Goal: Transaction & Acquisition: Purchase product/service

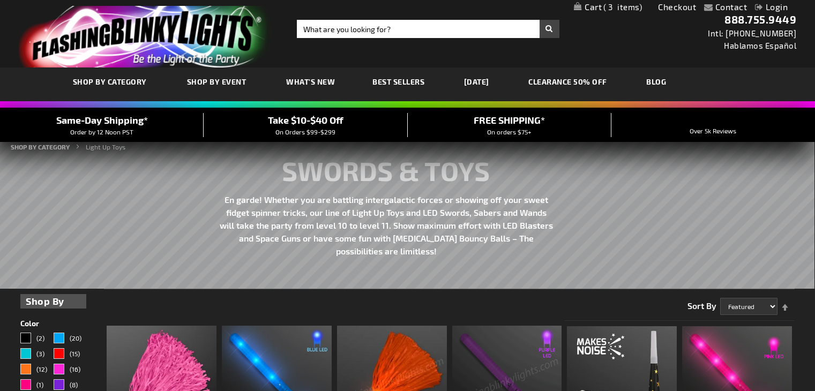
drag, startPoint x: 0, startPoint y: 0, endPoint x: 595, endPoint y: 3, distance: 595.0
click at [595, 3] on link "My Cart 3 3 items" at bounding box center [608, 7] width 68 height 10
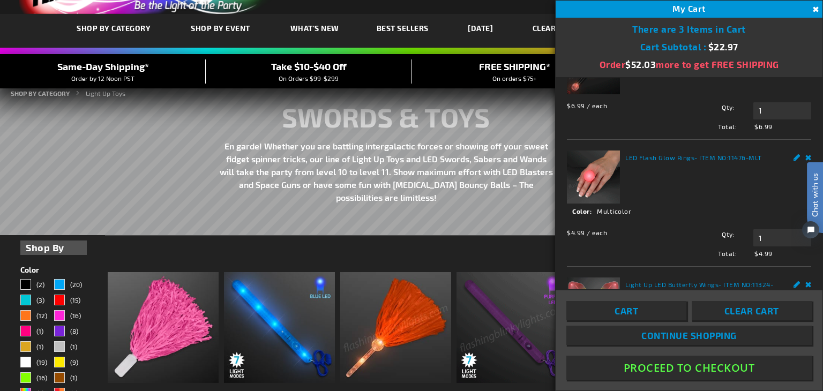
scroll to position [34, 0]
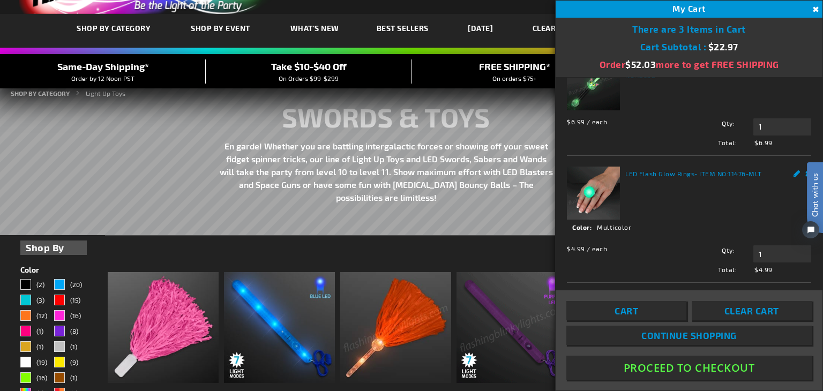
click at [638, 314] on link "Cart" at bounding box center [627, 310] width 120 height 19
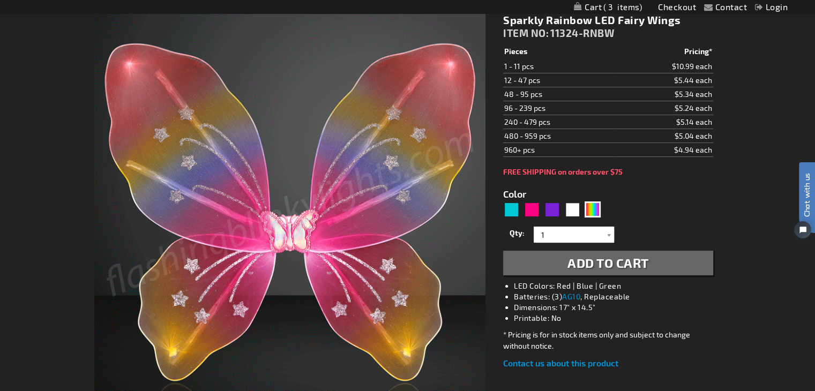
type input "5659"
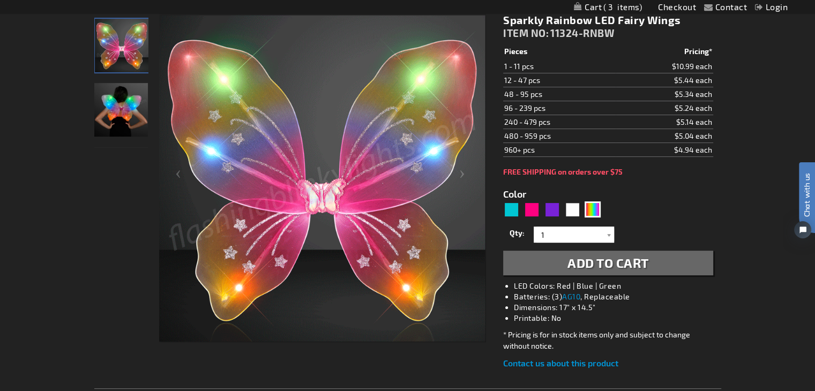
click at [128, 109] on img "Model displaying the Sparkly Rainbow LED Fairy Wings" at bounding box center [121, 110] width 54 height 54
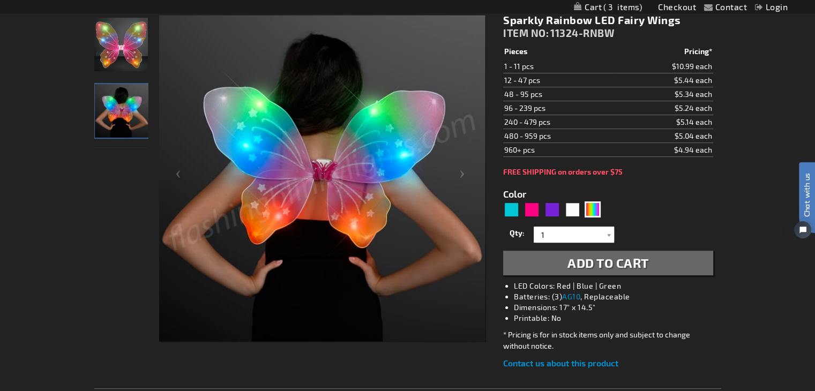
click at [615, 5] on span "3" at bounding box center [623, 7] width 39 height 10
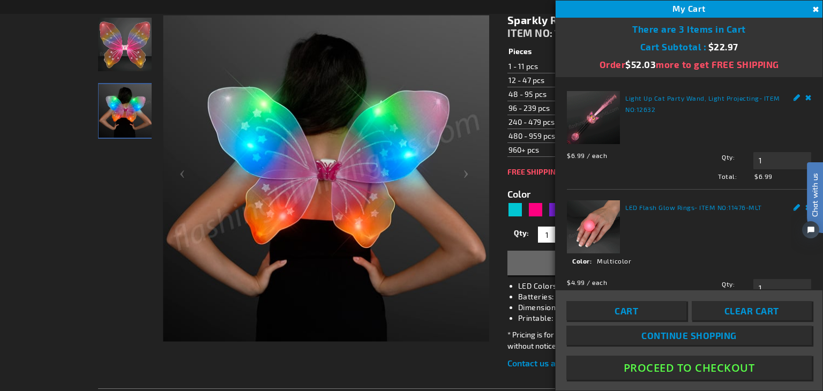
click at [451, 10] on div "Contact Compare Products Checkout Login Skip to Content My Cart 3 3 items My Ca…" at bounding box center [411, 7] width 823 height 14
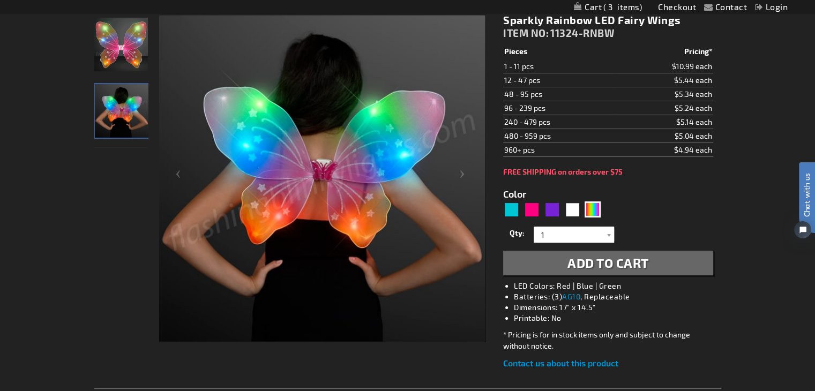
click at [595, 4] on link "My Cart 3 3 items" at bounding box center [608, 7] width 68 height 10
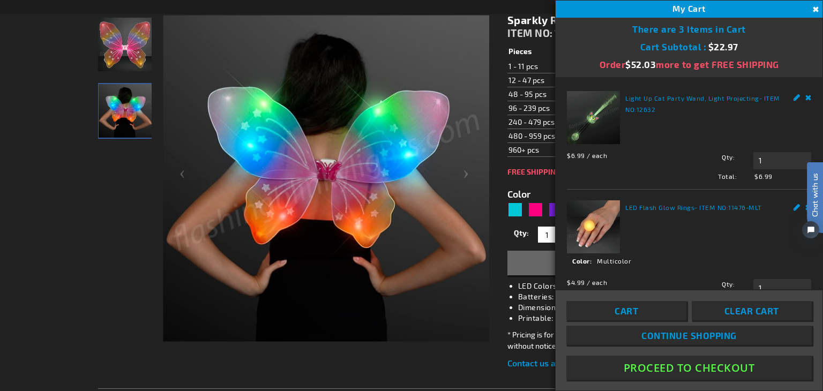
click at [567, 217] on img at bounding box center [593, 226] width 53 height 53
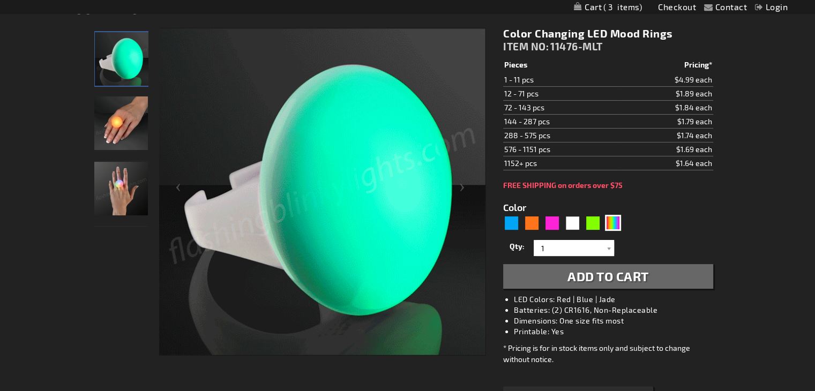
click at [124, 194] on img "Hand model displaying Color Changing LED Light Up Mood Rings" at bounding box center [121, 189] width 54 height 54
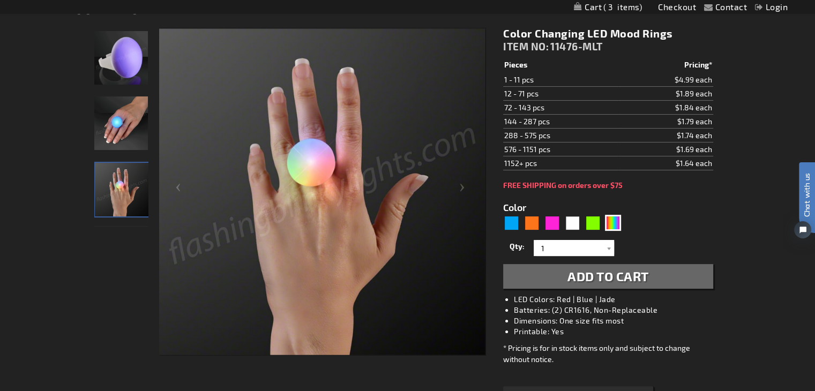
click at [623, 7] on span "3" at bounding box center [623, 7] width 39 height 10
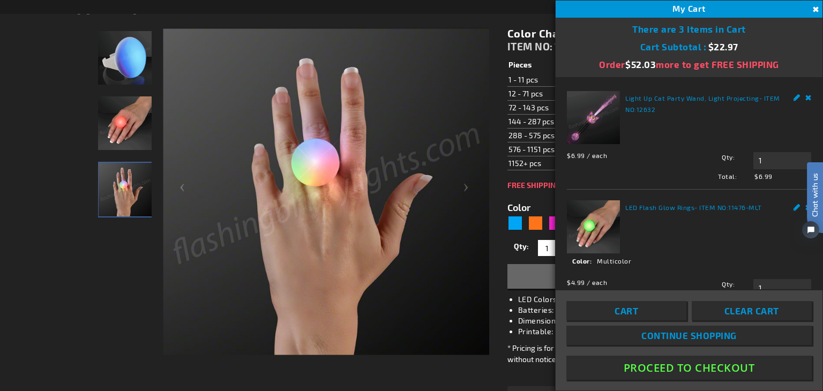
click at [601, 105] on img at bounding box center [593, 117] width 53 height 53
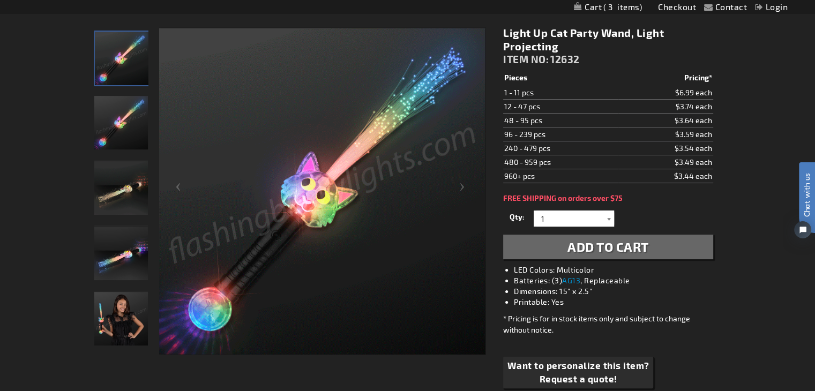
click at [605, 214] on div at bounding box center [609, 219] width 11 height 16
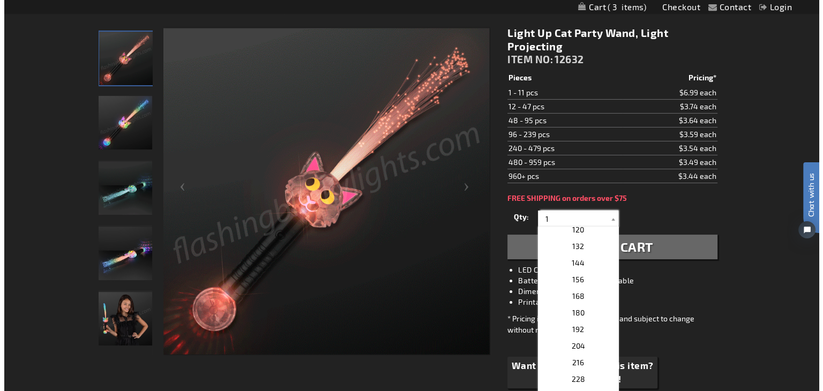
scroll to position [338, 0]
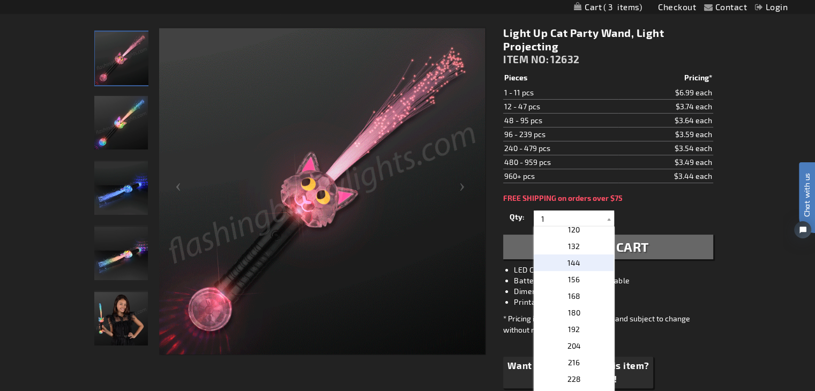
click at [583, 263] on p "144" at bounding box center [574, 263] width 80 height 17
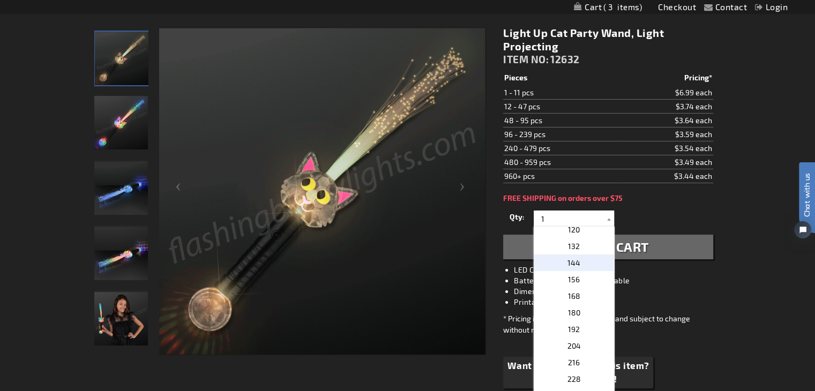
type input "144"
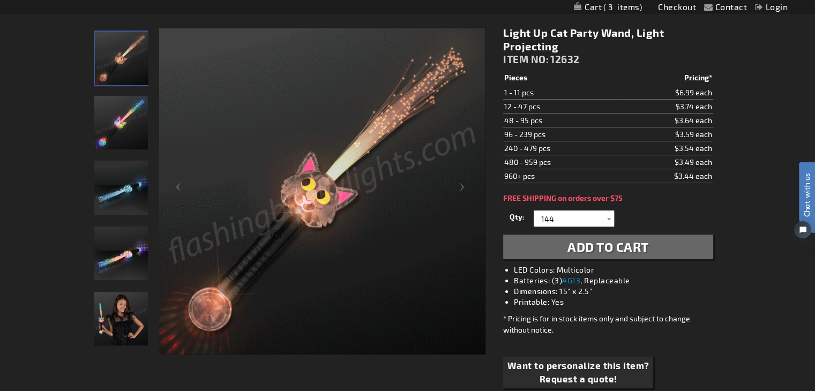
click at [593, 250] on span "Add to Cart" at bounding box center [608, 247] width 81 height 16
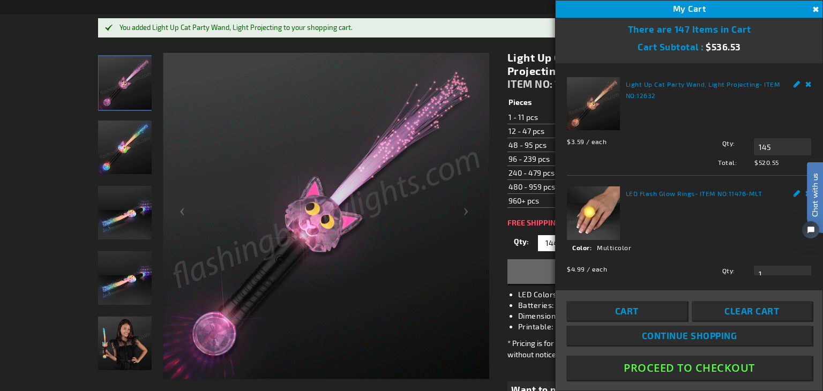
click at [800, 191] on div "Chat with us" at bounding box center [809, 211] width 27 height 75
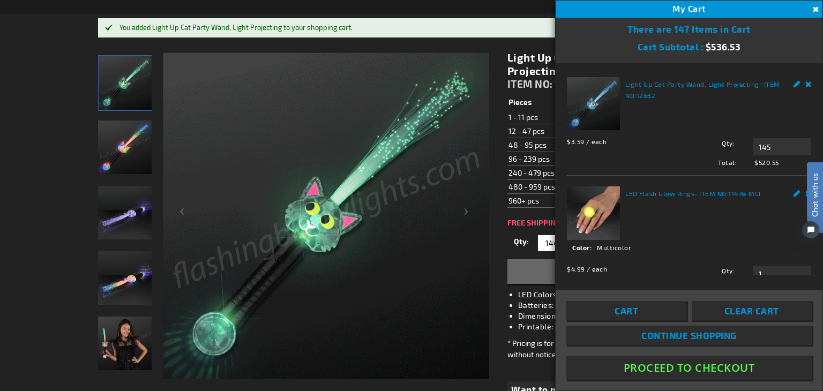
click at [802, 191] on div "Chat with us" at bounding box center [809, 211] width 27 height 75
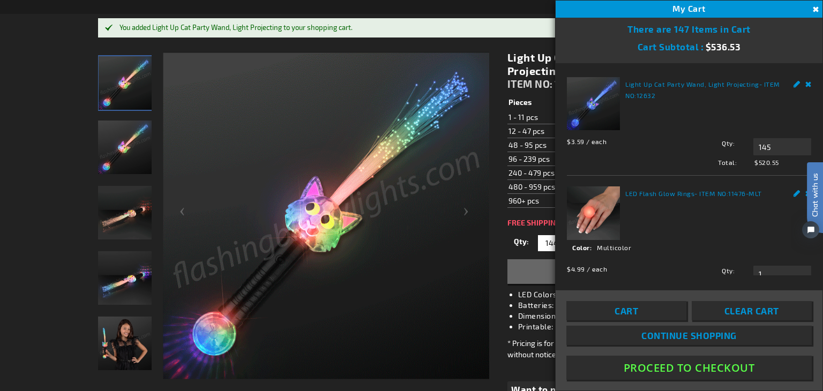
click at [794, 190] on link "Edit" at bounding box center [797, 192] width 7 height 11
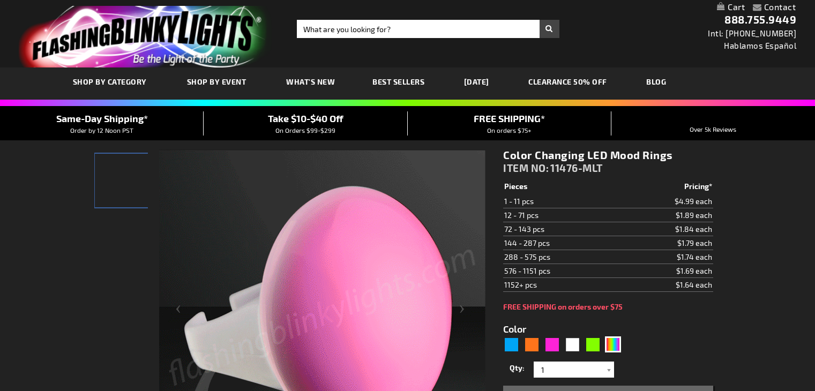
select select
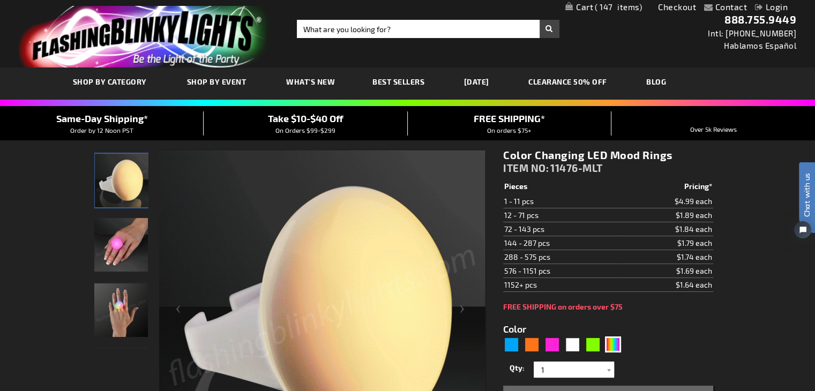
click at [595, 6] on span "147" at bounding box center [618, 7] width 47 height 10
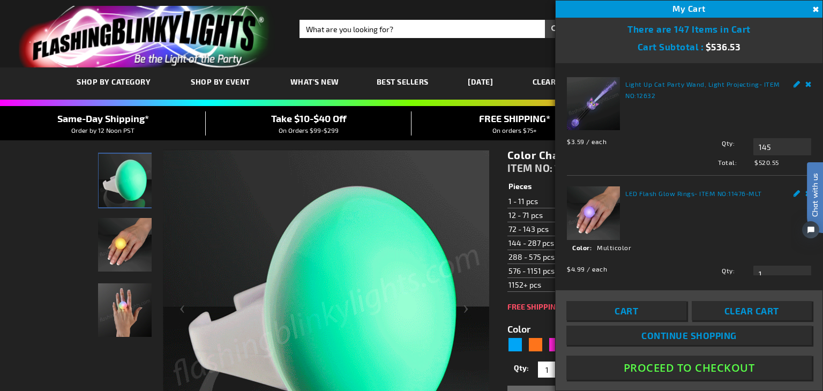
click at [799, 192] on div "Chat with us" at bounding box center [809, 211] width 27 height 75
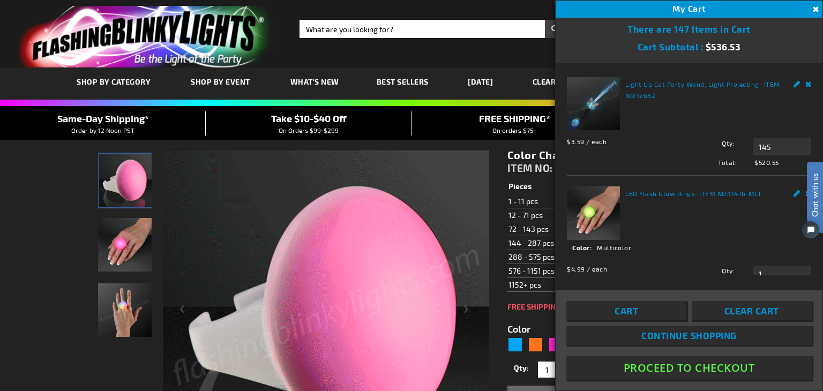
drag, startPoint x: 820, startPoint y: 125, endPoint x: 820, endPoint y: 145, distance: 19.3
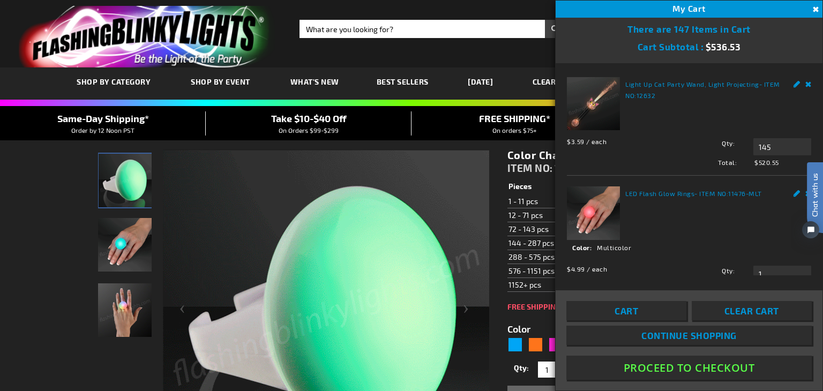
click html "Chat with us"
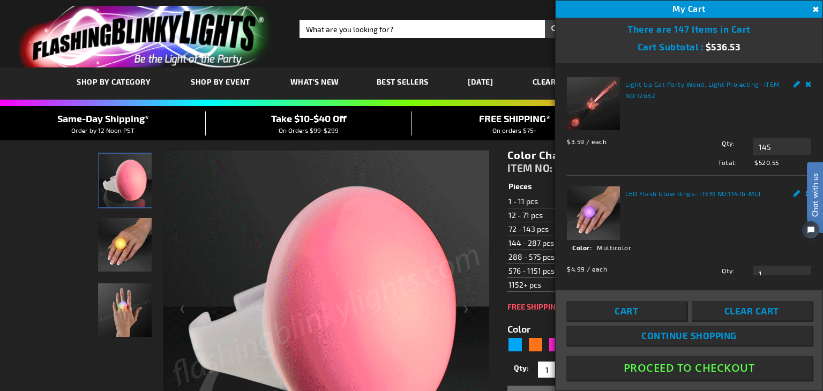
drag, startPoint x: 816, startPoint y: 136, endPoint x: 816, endPoint y: 157, distance: 20.9
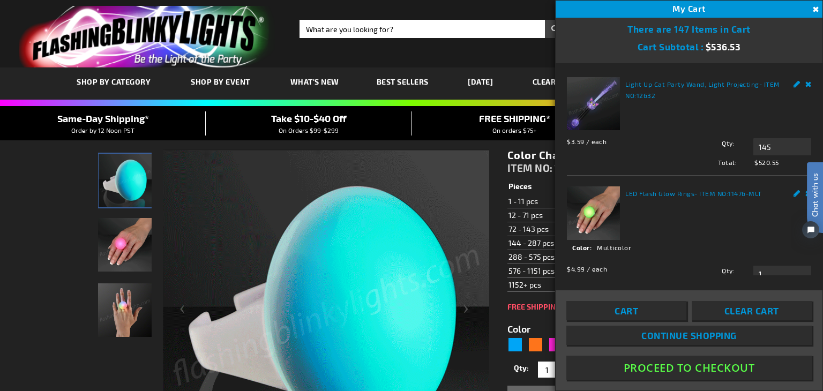
click html "Chat with us"
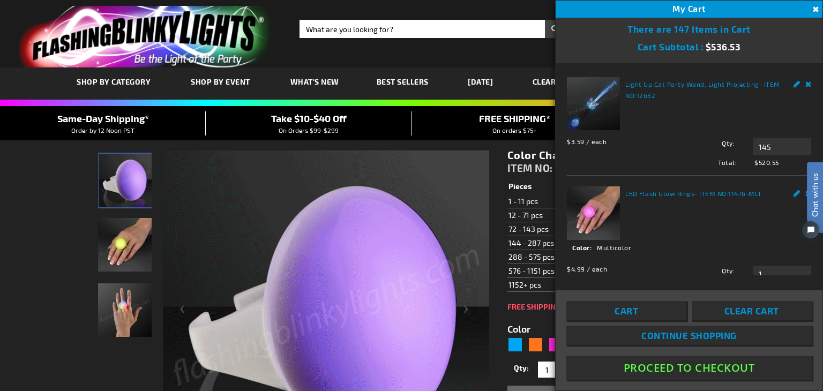
click at [693, 133] on div "$3.59 / each Total: $520.55 Qty 145 Update" at bounding box center [689, 150] width 244 height 34
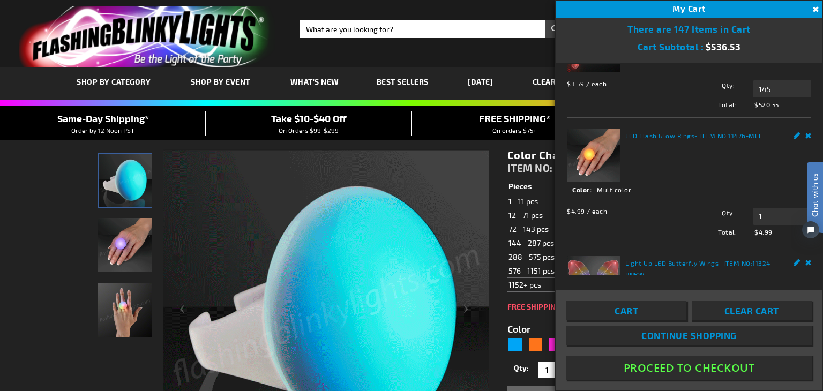
scroll to position [54, 0]
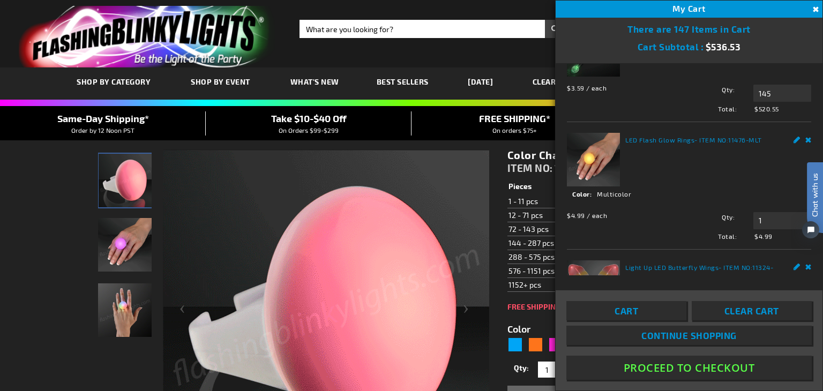
click html "Chat with us"
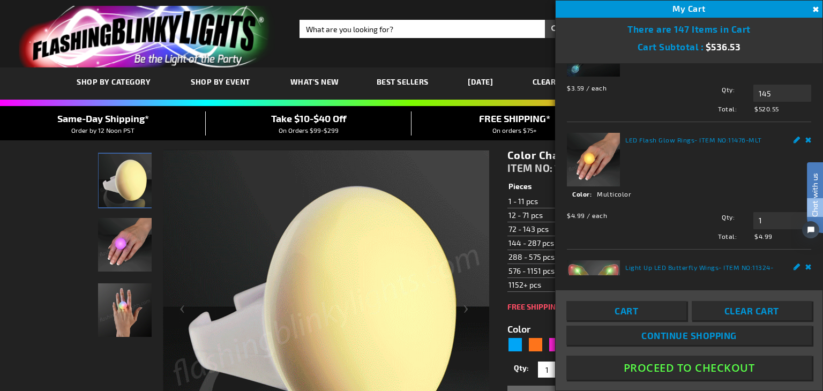
click html "Chat with us"
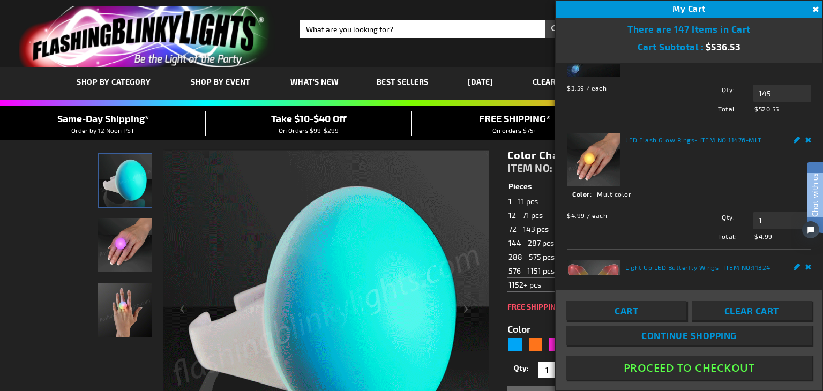
click html "Chat with us"
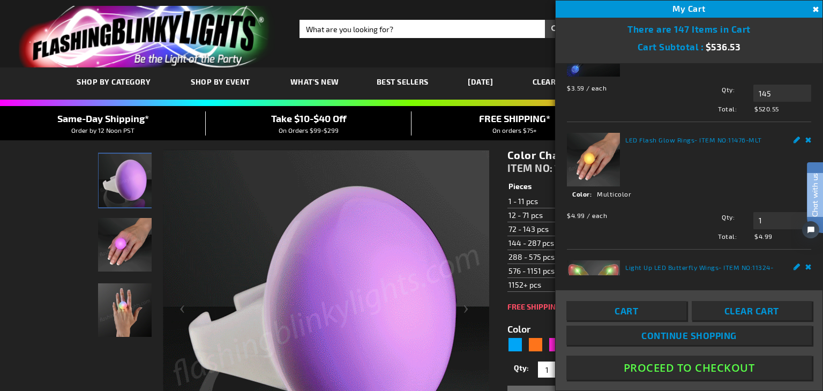
click html "Chat with us"
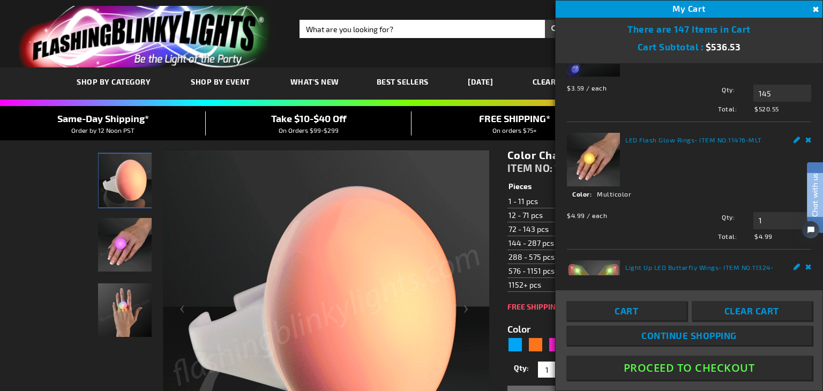
click html "Chat with us"
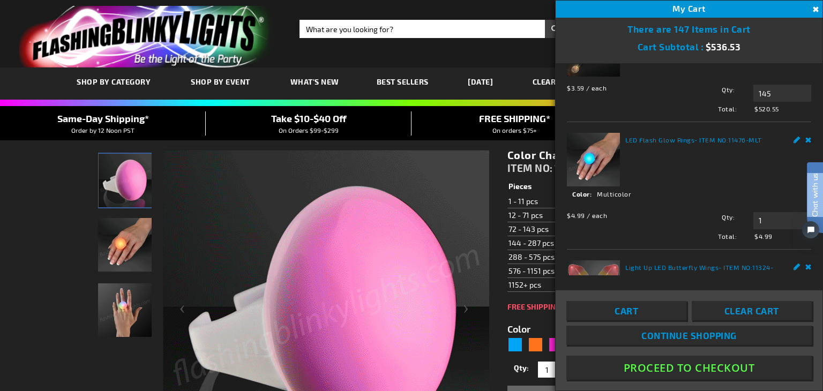
click html "Chat with us"
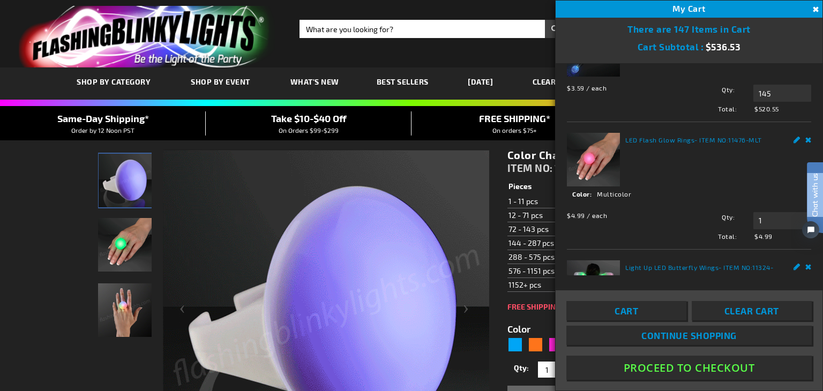
click html "Chat with us"
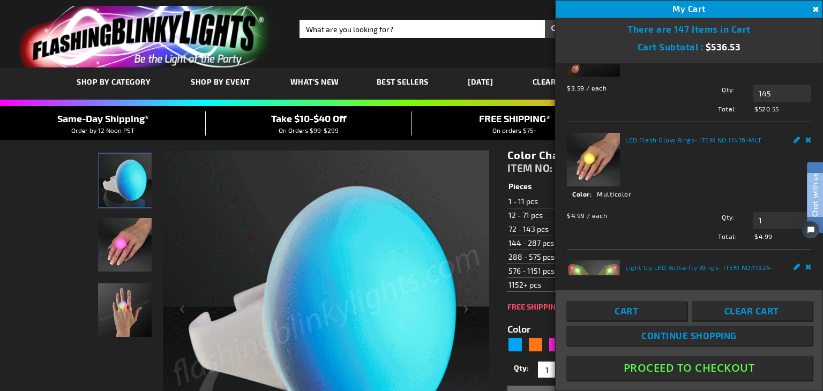
click html "Chat with us"
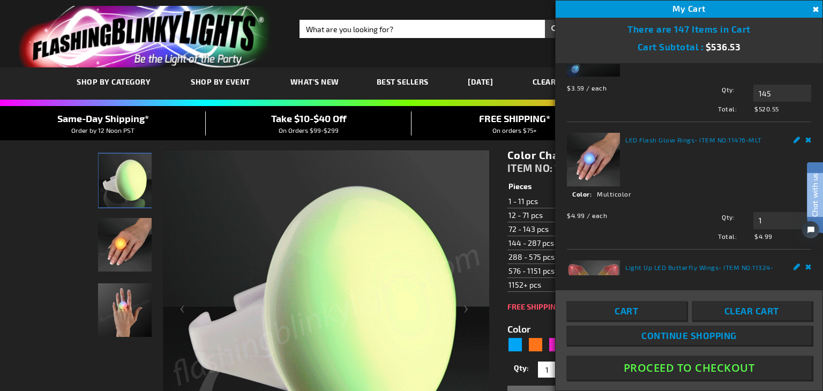
click html "Chat with us"
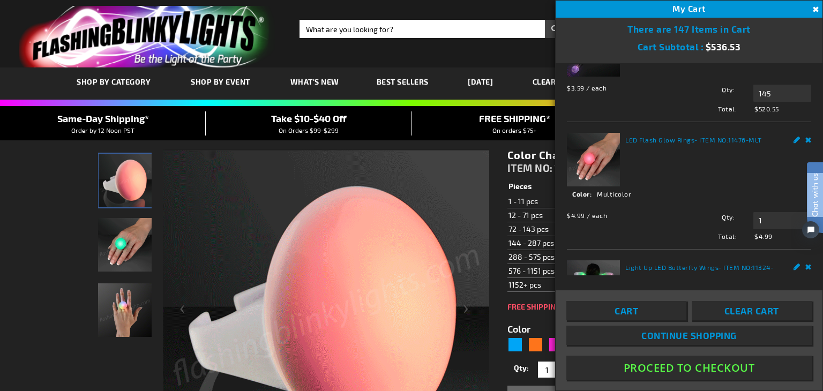
click html "Chat with us"
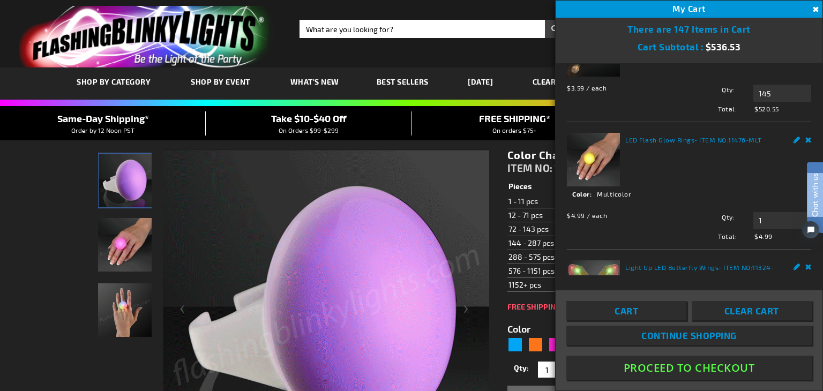
click html "Chat with us"
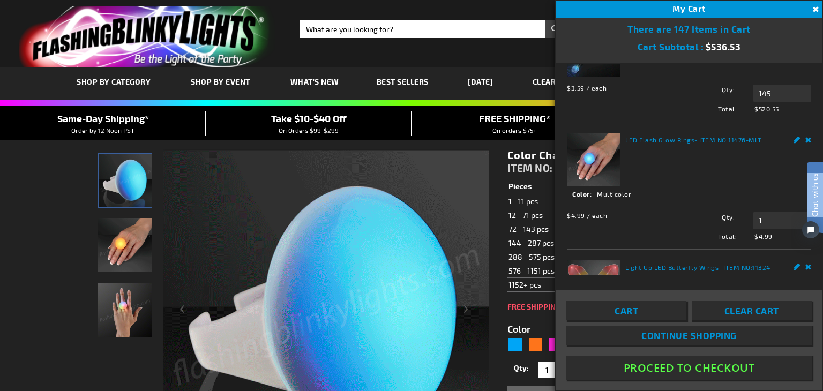
click html "Chat with us"
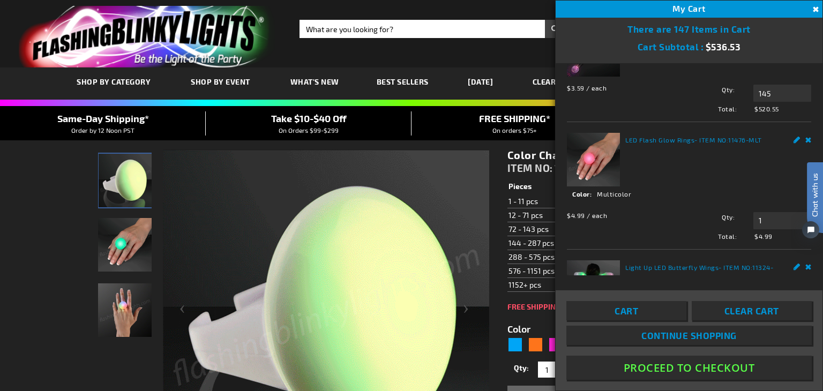
click html "Chat with us"
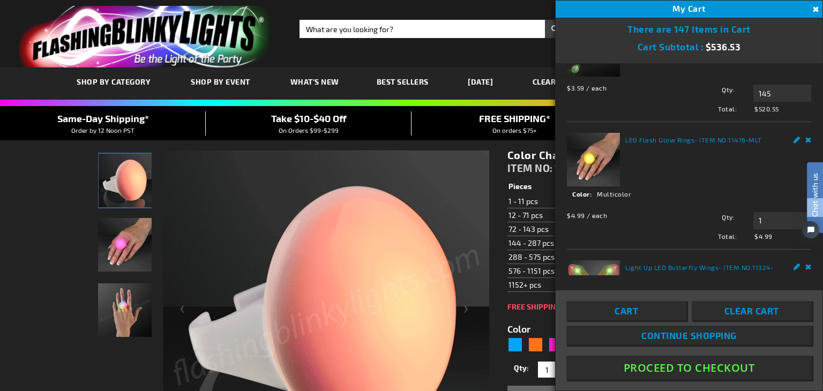
click html "Chat with us"
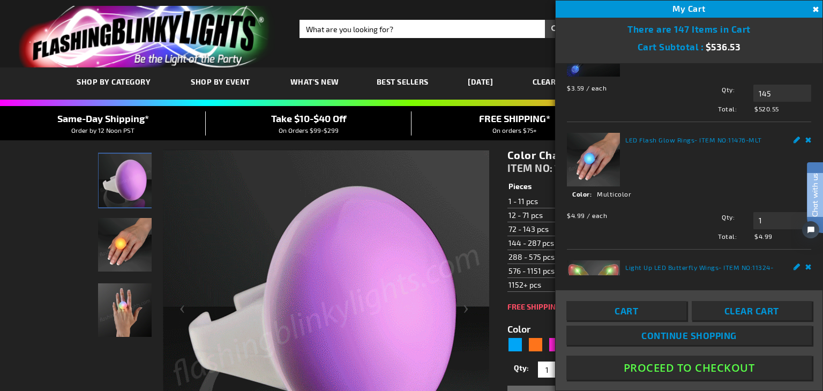
click html "Chat with us"
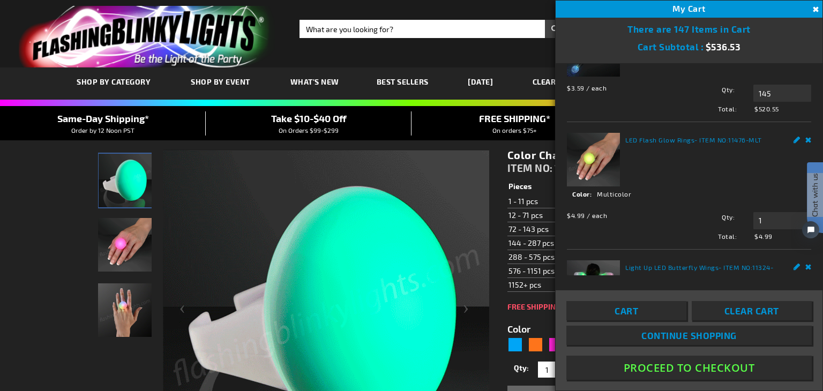
click at [697, 155] on div "LED Flash Glow Rings - ITEM NO: 11476-MLT See Details Options Details Color Mul…" at bounding box center [689, 187] width 244 height 108
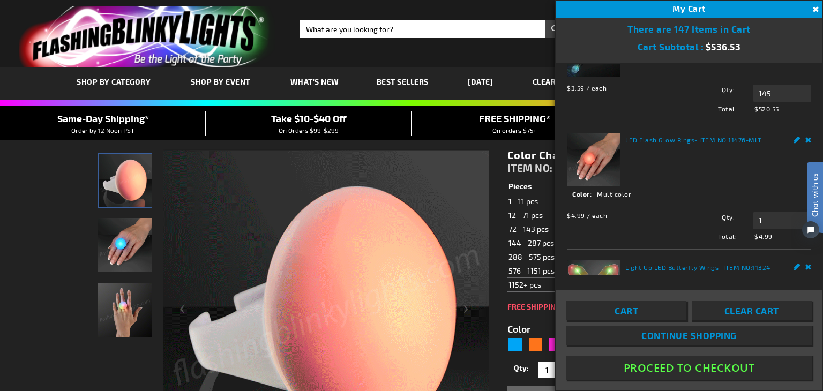
click html "Chat with us"
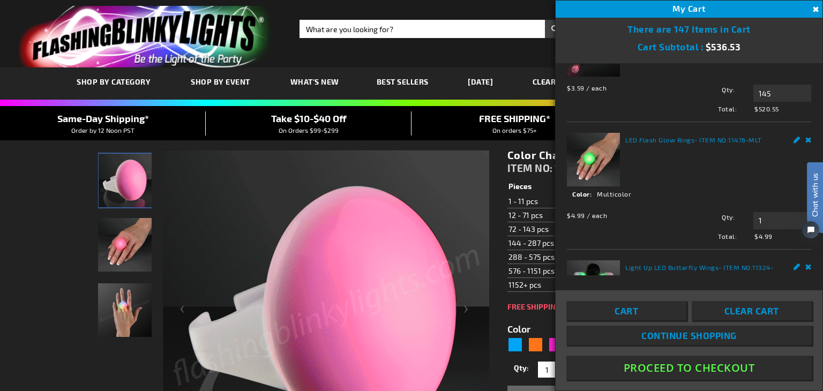
click html "Chat with us"
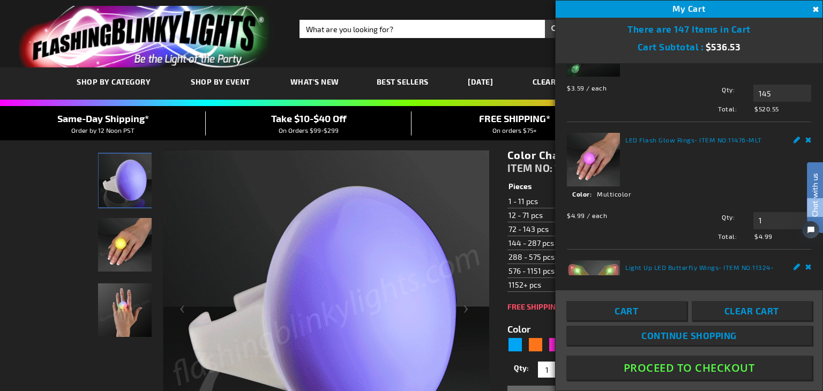
click html "Chat with us"
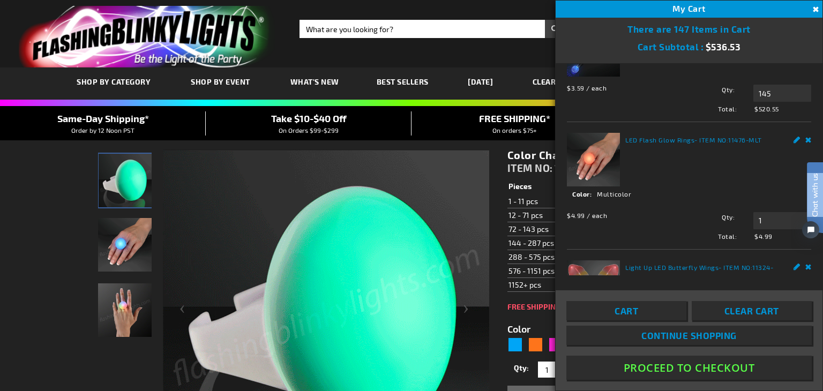
click html "Chat with us"
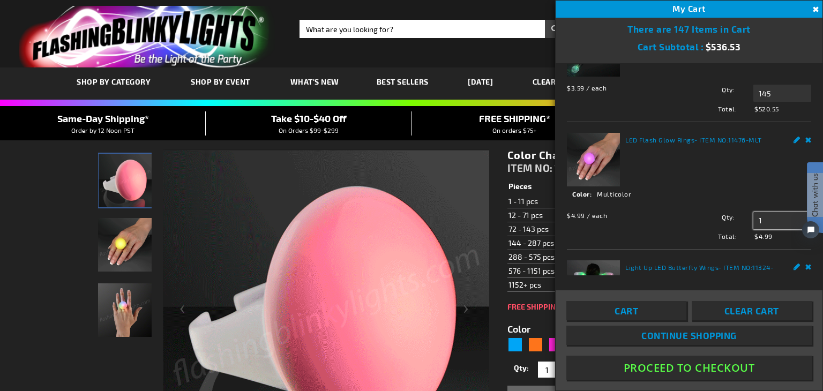
drag, startPoint x: 756, startPoint y: 218, endPoint x: 749, endPoint y: 213, distance: 8.8
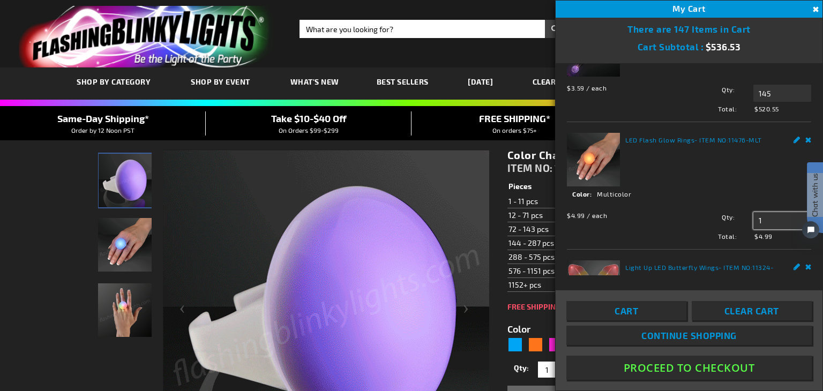
click at [754, 213] on input "1" at bounding box center [783, 220] width 58 height 17
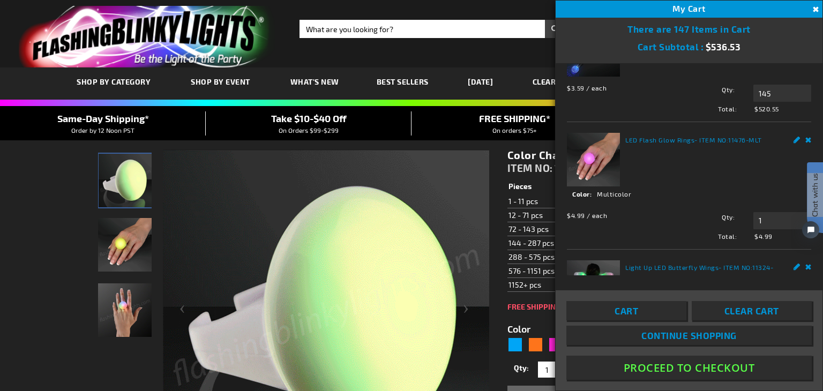
click at [698, 159] on div "LED Flash Glow Rings - ITEM NO: 11476-MLT See Details Options Details Color Mul…" at bounding box center [689, 187] width 244 height 108
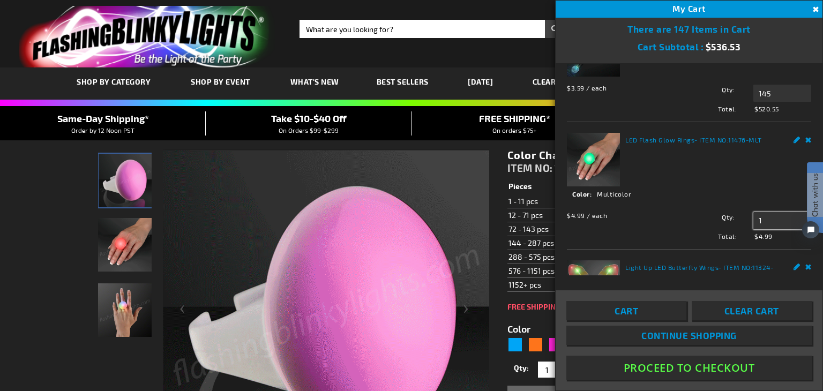
drag, startPoint x: 757, startPoint y: 221, endPoint x: 753, endPoint y: 215, distance: 8.0
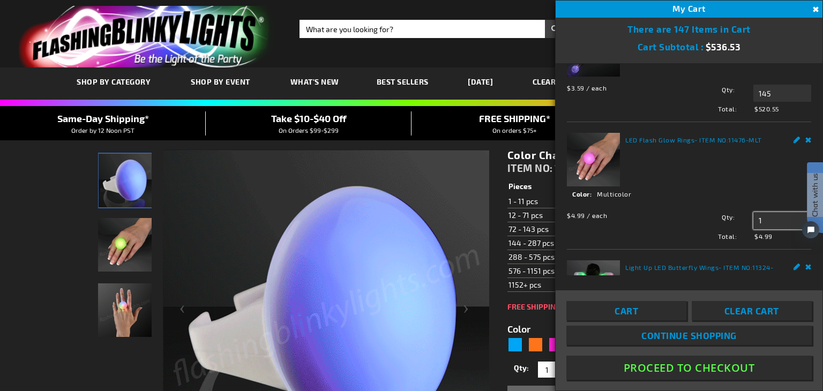
click at [754, 215] on input "1" at bounding box center [783, 220] width 58 height 17
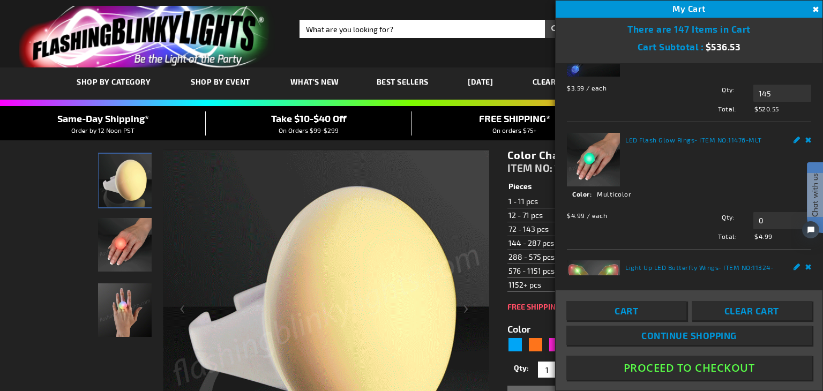
type input "1"
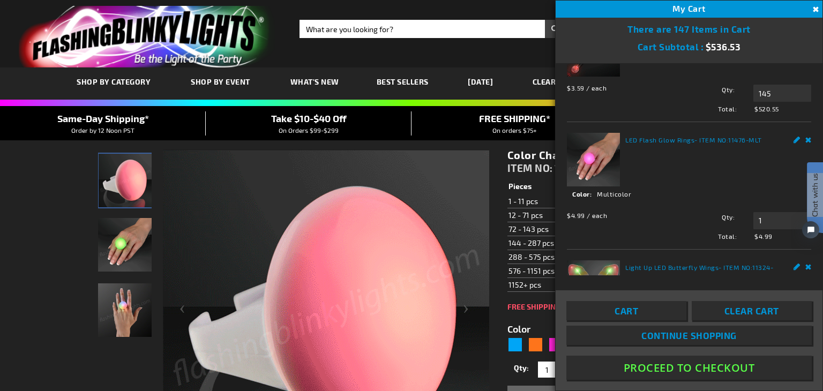
click at [776, 232] on span "$4.99" at bounding box center [780, 237] width 61 height 10
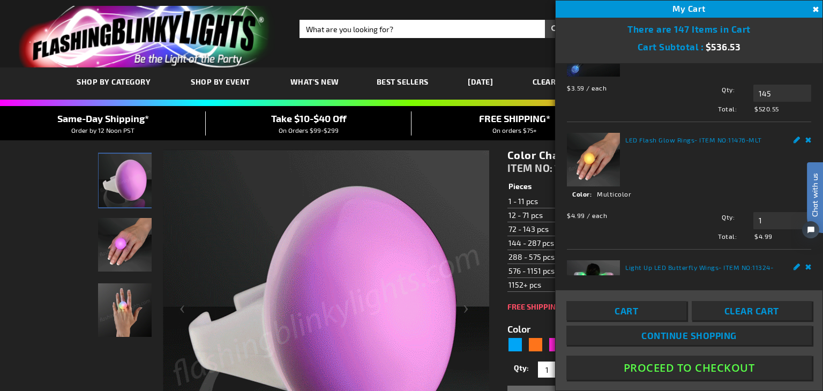
click html "Chat with us"
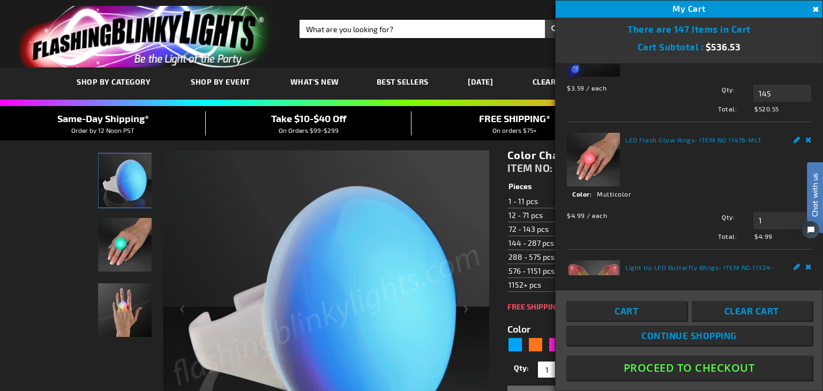
click at [734, 312] on span "Clear Cart" at bounding box center [752, 311] width 55 height 11
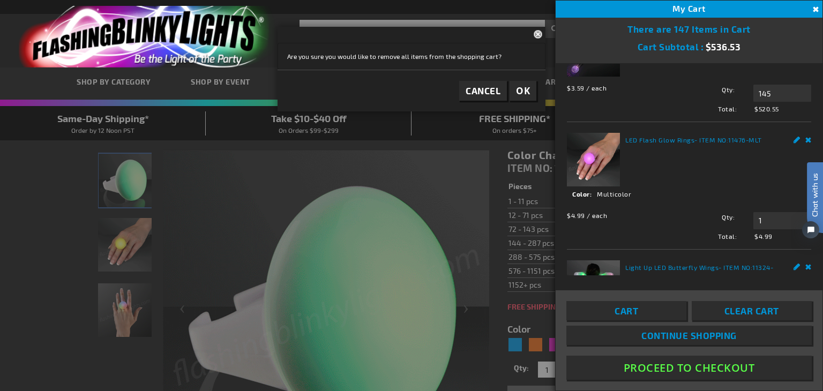
click at [517, 93] on span "OK" at bounding box center [523, 91] width 14 height 12
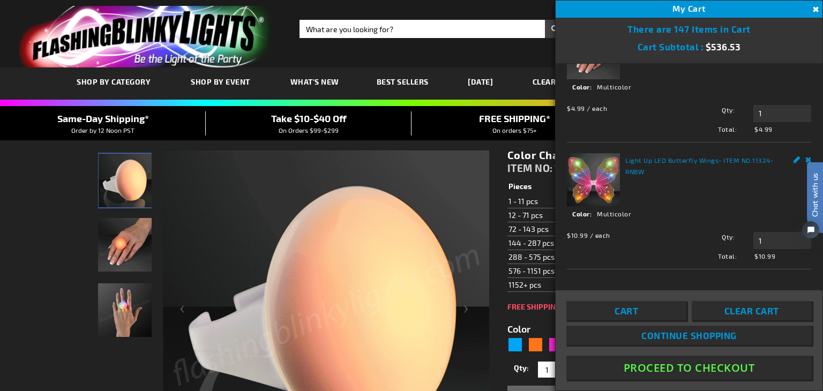
scroll to position [107, 0]
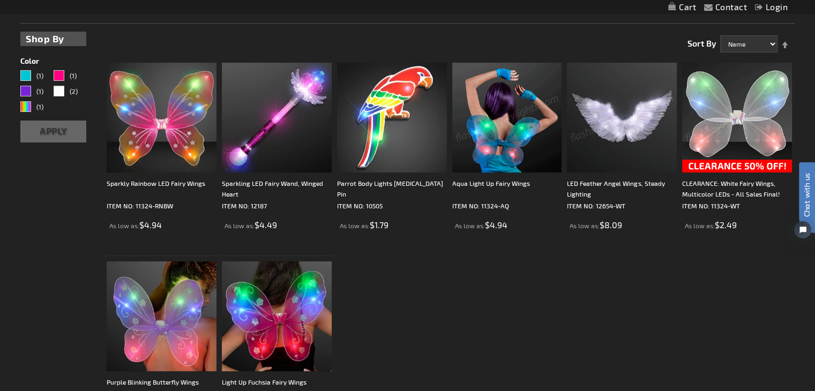
scroll to position [155, 0]
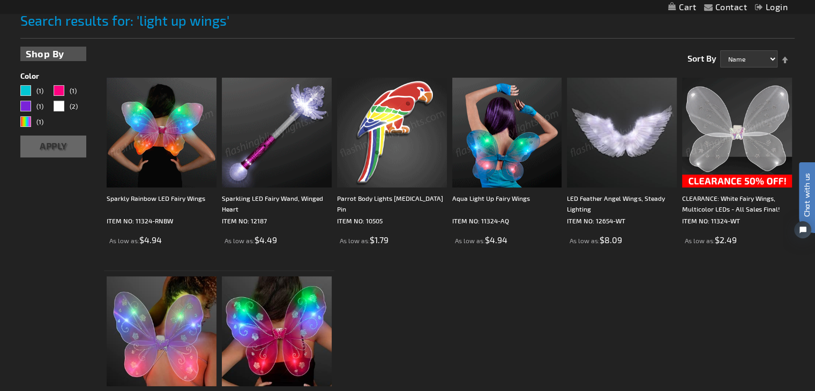
click at [183, 116] on img at bounding box center [162, 133] width 110 height 110
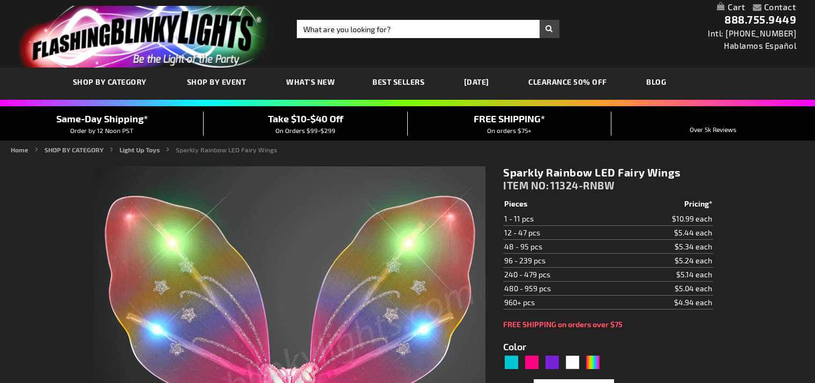
type input "5659"
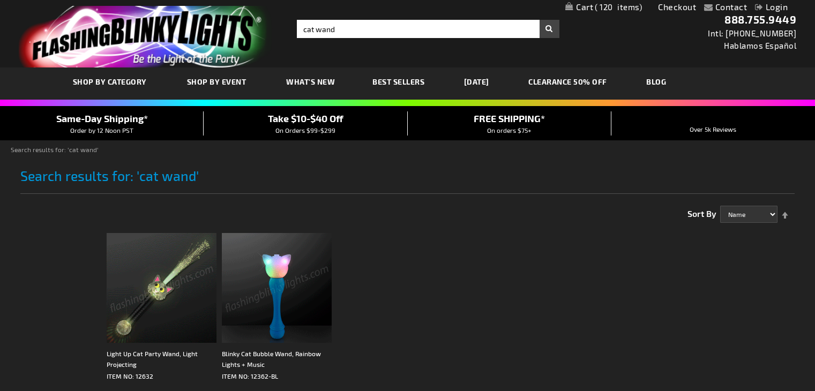
click at [180, 233] on img at bounding box center [162, 288] width 110 height 110
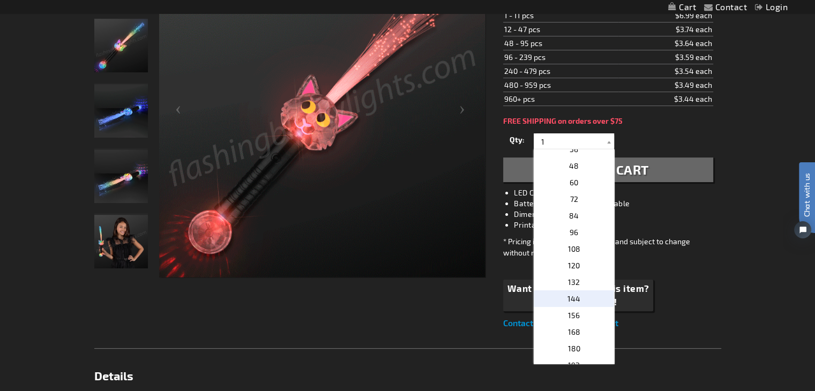
click at [580, 303] on p "144" at bounding box center [574, 299] width 80 height 17
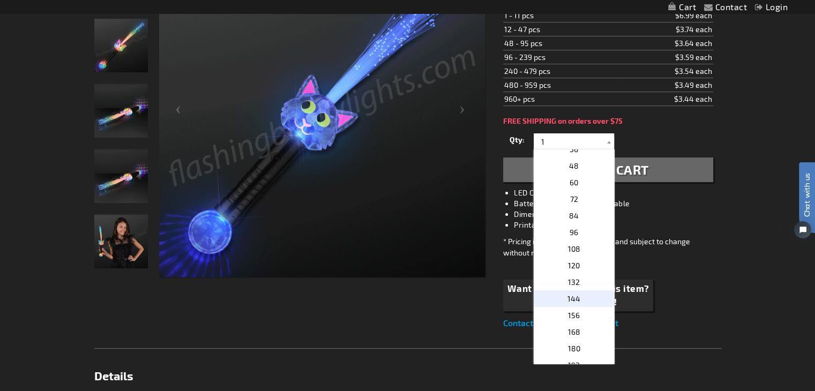
type input "144"
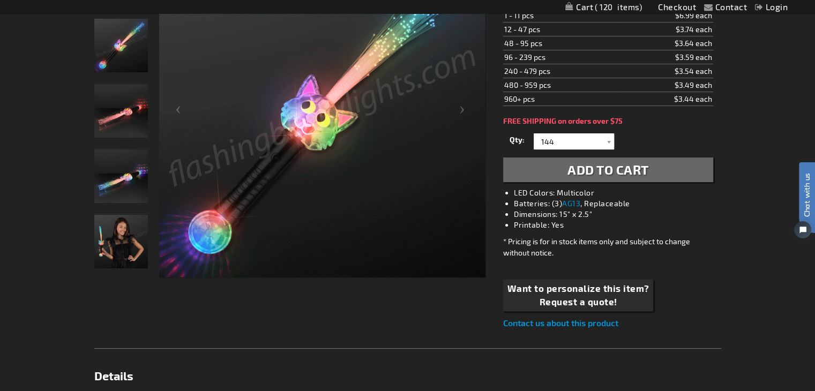
click at [627, 173] on span "Add to Cart" at bounding box center [608, 170] width 81 height 16
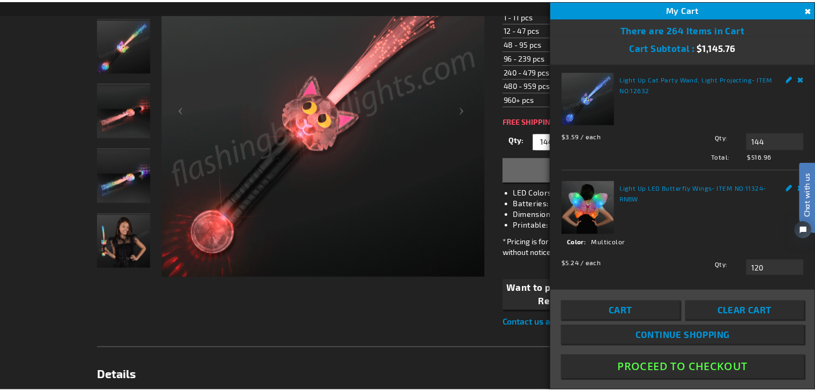
scroll to position [6, 0]
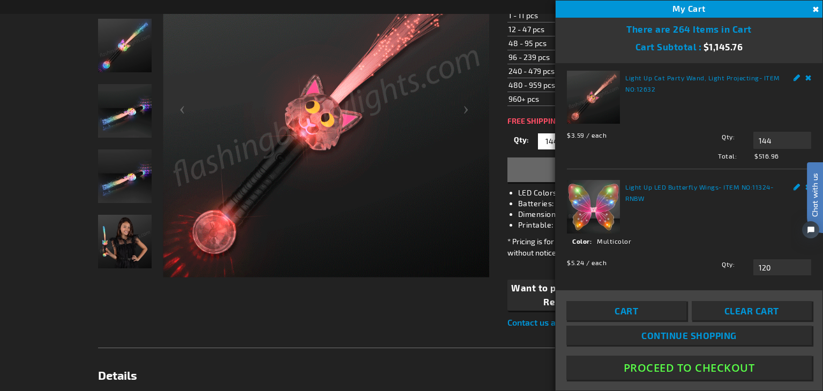
click at [137, 240] on img "Model displaying Light Up Cat Party Wand" at bounding box center [125, 242] width 54 height 54
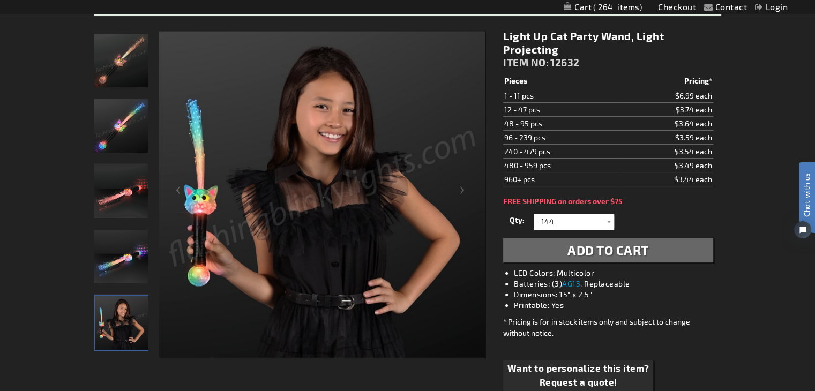
scroll to position [161, 0]
drag, startPoint x: 188, startPoint y: 23, endPoint x: 19, endPoint y: 94, distance: 183.5
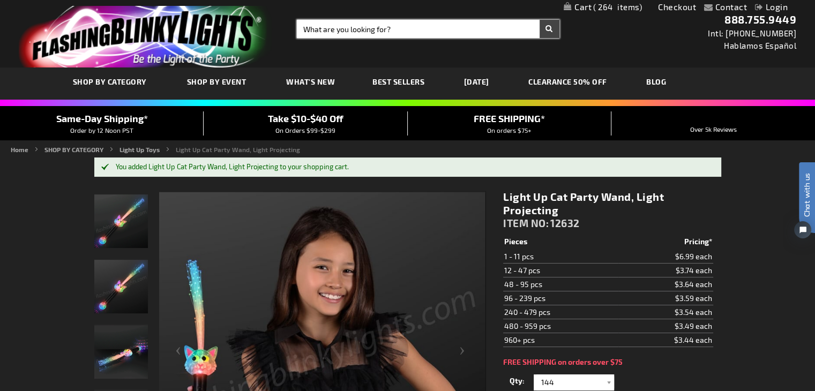
click at [324, 27] on input "Search" at bounding box center [428, 29] width 263 height 18
type input "unicorn wand"
click at [540, 20] on button "Search" at bounding box center [550, 29] width 20 height 18
click at [324, 27] on input "unicorn wand" at bounding box center [428, 29] width 263 height 18
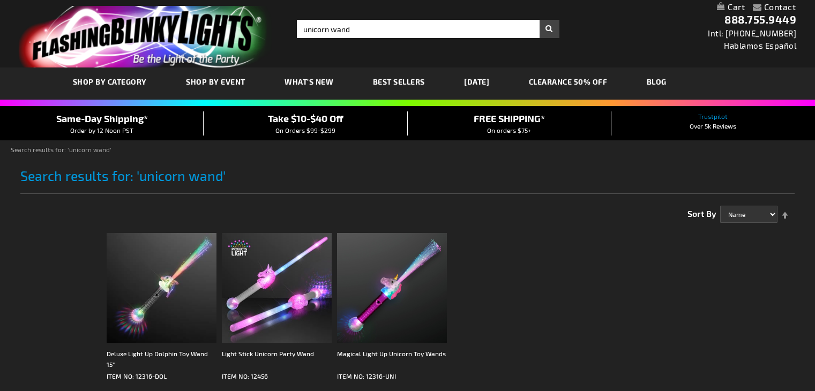
scroll to position [2, 0]
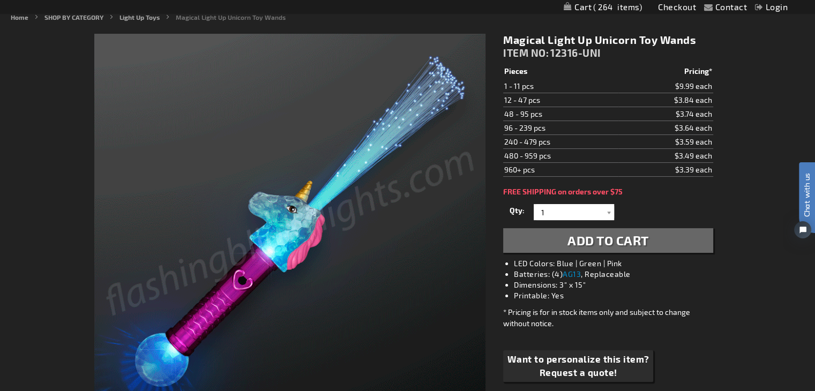
scroll to position [146, 0]
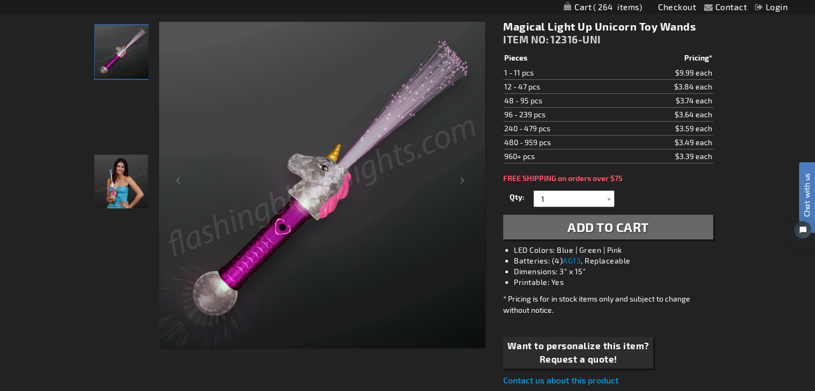
click at [123, 191] on img "Female displaying Pink Unicorn Light Up LED Fiber Optic Wand" at bounding box center [121, 182] width 54 height 54
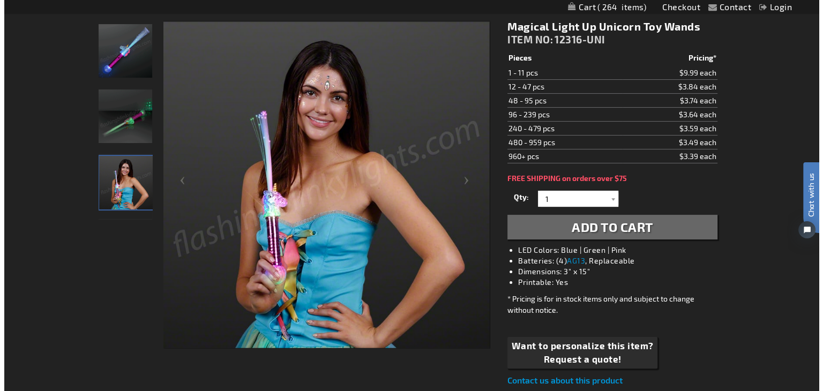
scroll to position [147, 0]
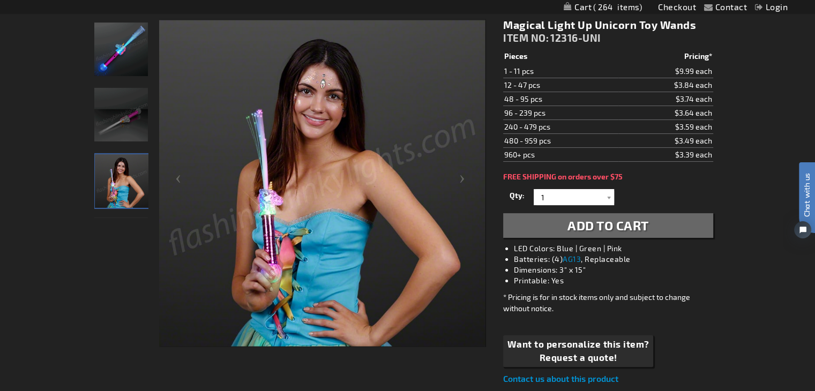
click at [580, 8] on link "My Cart 264 264 items" at bounding box center [603, 7] width 78 height 10
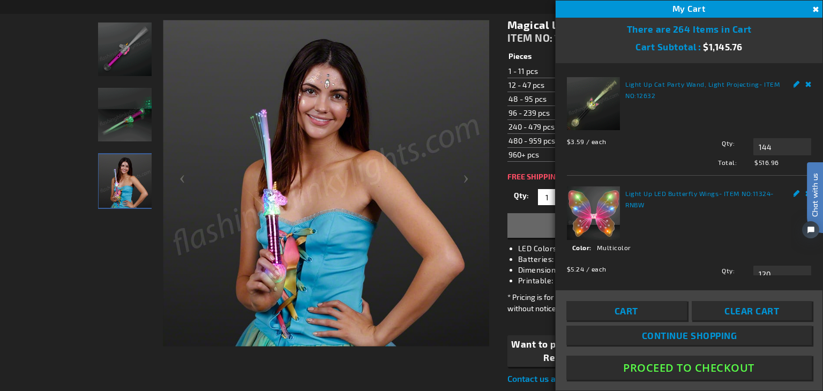
click at [526, 5] on div "Contact Compare Products Checkout Login Skip to Content My Cart 264 264 items M…" at bounding box center [411, 7] width 823 height 14
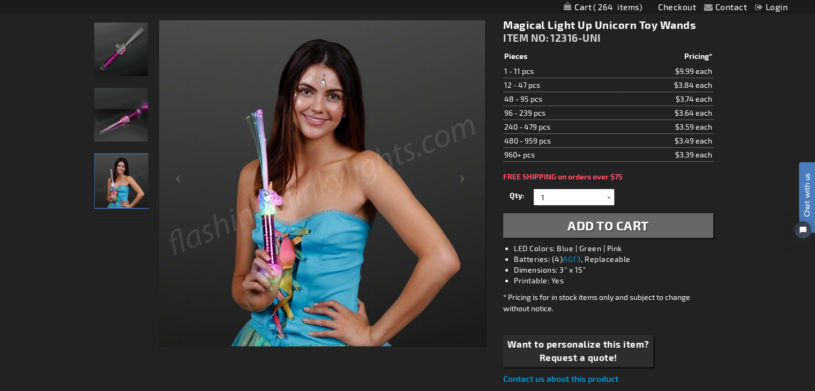
click at [776, 8] on link "Login" at bounding box center [771, 7] width 33 height 10
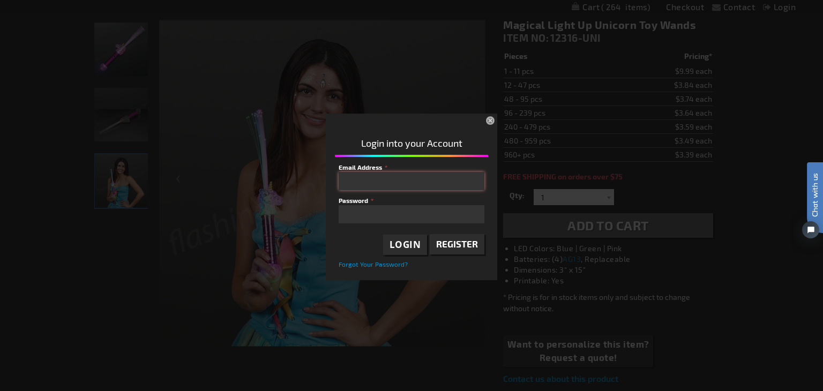
click at [427, 181] on input "Email Address" at bounding box center [412, 181] width 146 height 18
click at [375, 210] on fieldset "Email Address rebeccabartels@rockfordparkdistrict.org Password Login Register F…" at bounding box center [412, 215] width 146 height 107
type input "[EMAIL_ADDRESS][DOMAIN_NAME]"
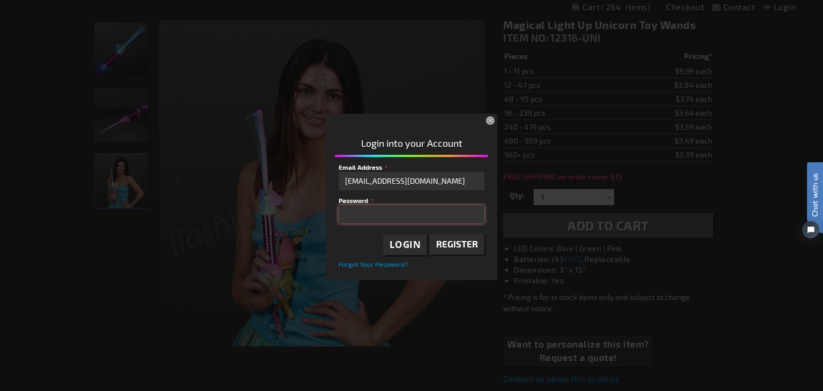
drag, startPoint x: 363, startPoint y: 185, endPoint x: 326, endPoint y: 212, distance: 46.1
click at [326, 212] on div "Login into your Account Email Address rebeccabartels@rockfordparkdistrict.org P…" at bounding box center [412, 200] width 172 height 157
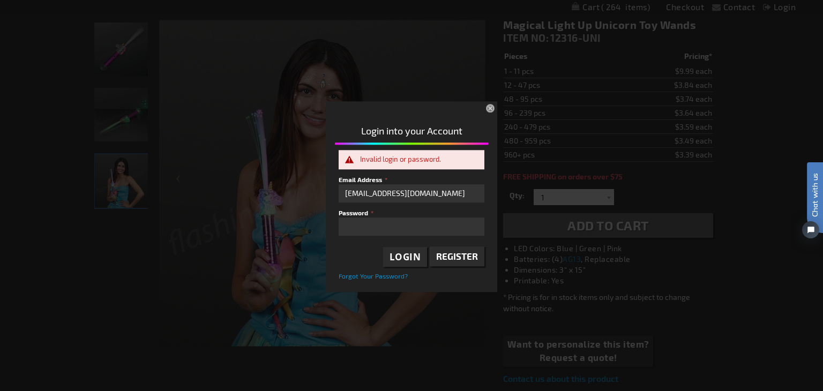
click at [446, 253] on span "Register" at bounding box center [457, 256] width 42 height 11
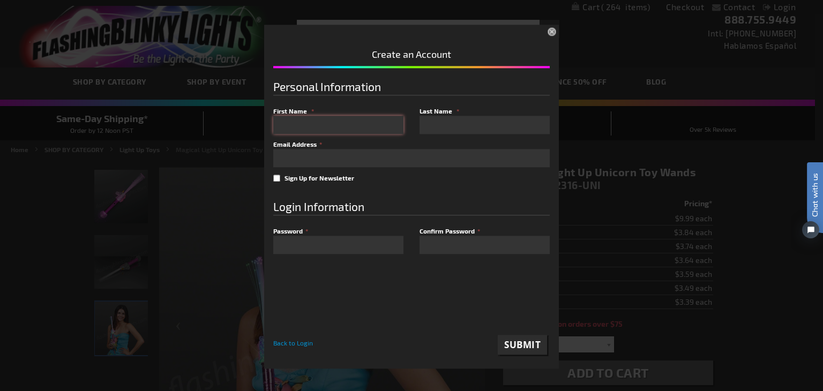
click at [386, 120] on input "First Name" at bounding box center [338, 125] width 130 height 18
type input "T"
type input "Rebecca"
type input "Bartels"
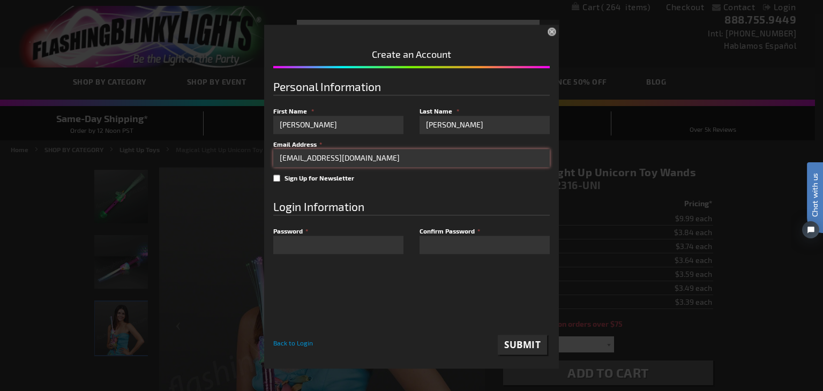
type input "[EMAIL_ADDRESS][DOMAIN_NAME]"
click at [517, 344] on span "Submit" at bounding box center [522, 345] width 36 height 12
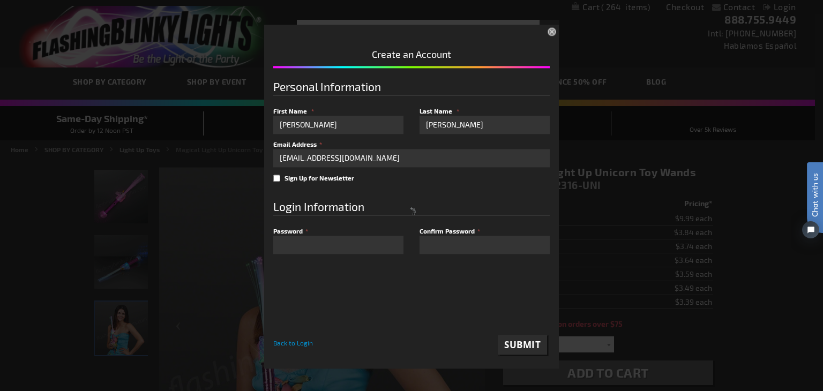
click at [285, 308] on div at bounding box center [411, 211] width 277 height 287
click at [287, 311] on div at bounding box center [411, 211] width 277 height 287
click at [382, 316] on div at bounding box center [411, 211] width 277 height 287
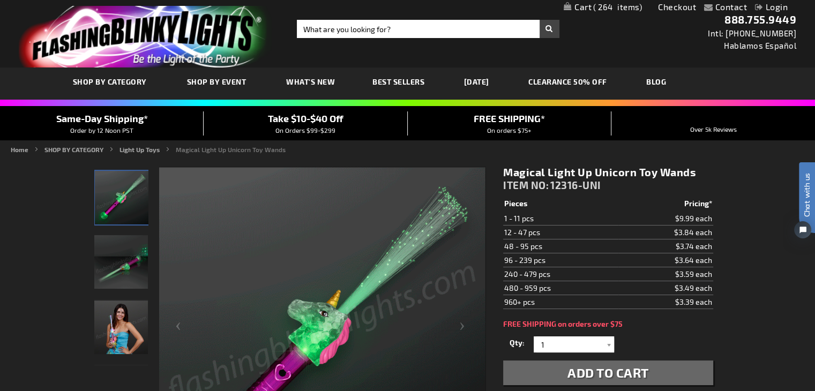
type input "[EMAIL_ADDRESS][DOMAIN_NAME]"
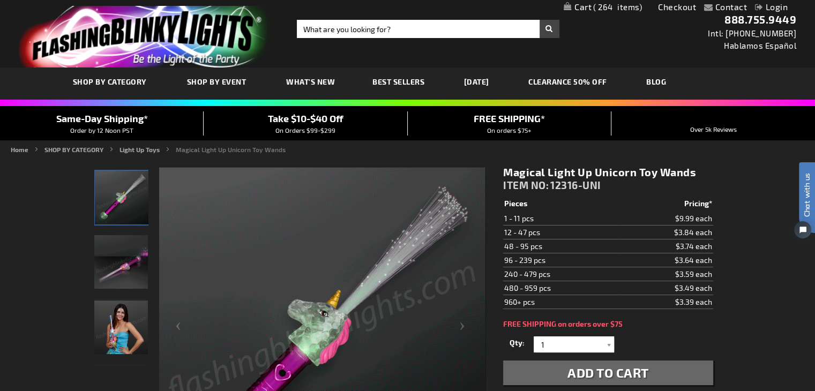
type input "[EMAIL_ADDRESS][DOMAIN_NAME]"
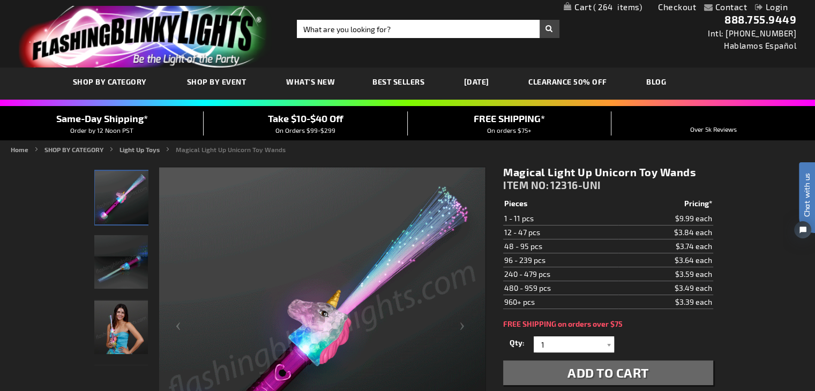
click at [774, 5] on link "Login" at bounding box center [771, 7] width 33 height 10
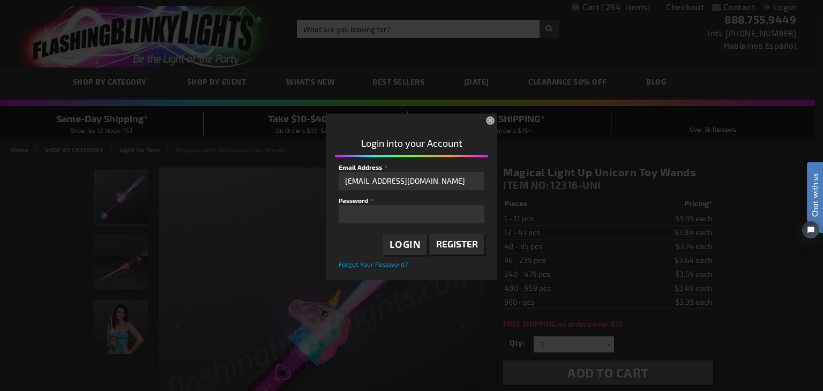
click at [441, 249] on link "Register" at bounding box center [457, 244] width 55 height 20
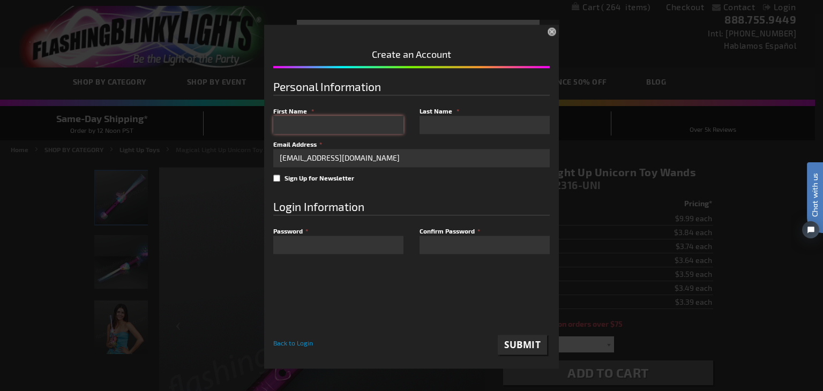
click at [294, 130] on input "First Name" at bounding box center [338, 125] width 130 height 18
type input "Becca"
click at [424, 122] on input "Last Name" at bounding box center [485, 125] width 130 height 18
type input "[PERSON_NAME]"
click at [506, 346] on span "Submit" at bounding box center [522, 345] width 36 height 12
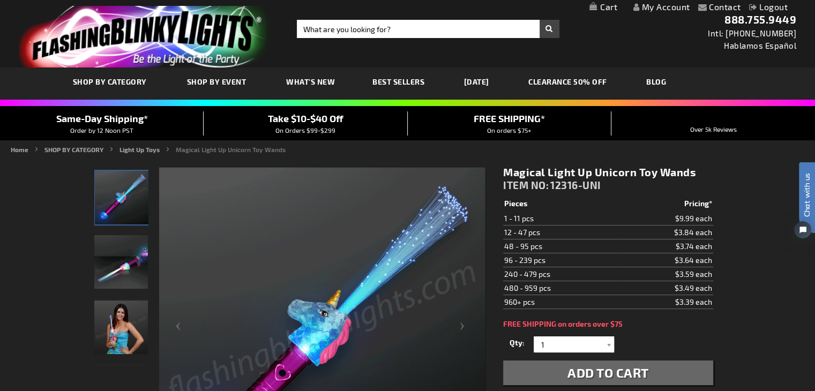
click at [608, 7] on link "My Cart" at bounding box center [604, 7] width 28 height 10
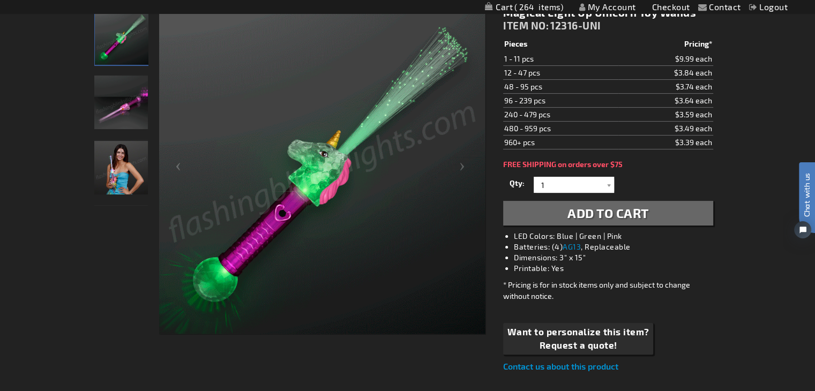
scroll to position [161, 0]
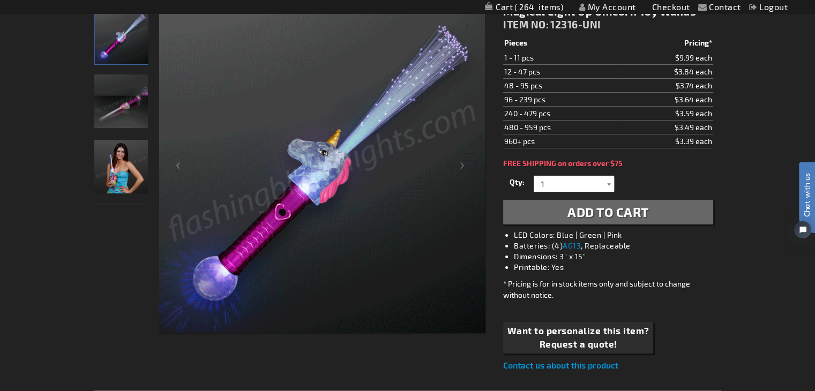
click at [605, 181] on div at bounding box center [609, 184] width 11 height 16
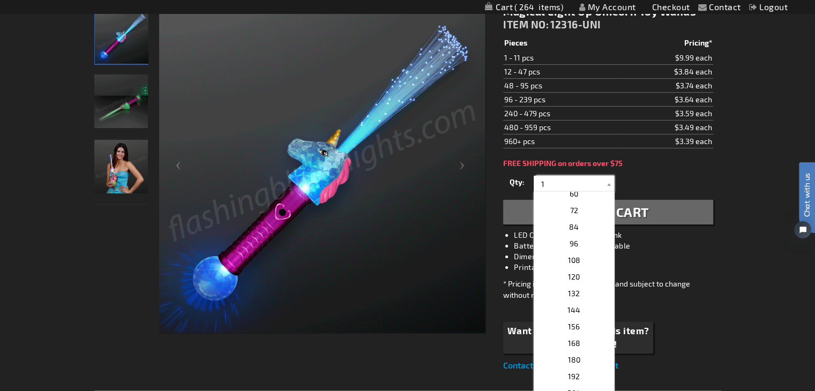
scroll to position [268, 0]
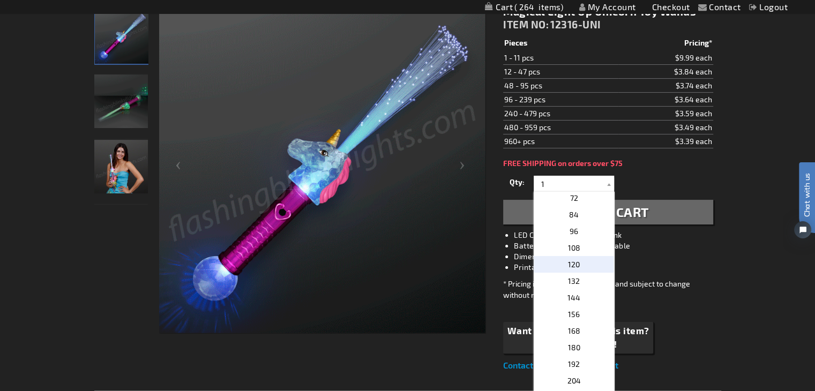
click at [575, 262] on span "120" at bounding box center [574, 264] width 12 height 9
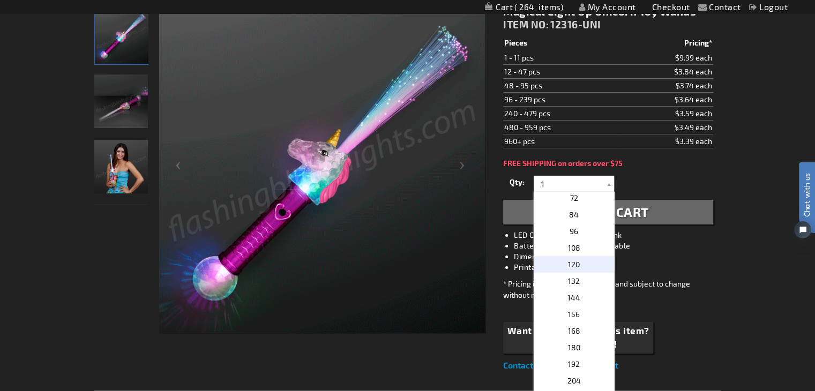
type input "120"
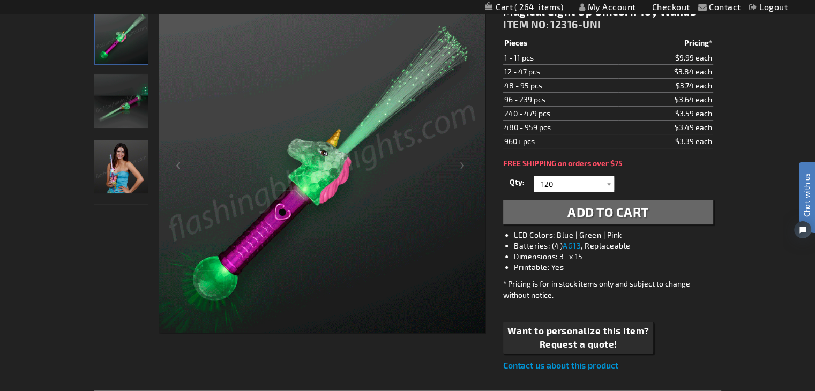
click at [584, 213] on span "Add to Cart" at bounding box center [608, 212] width 81 height 16
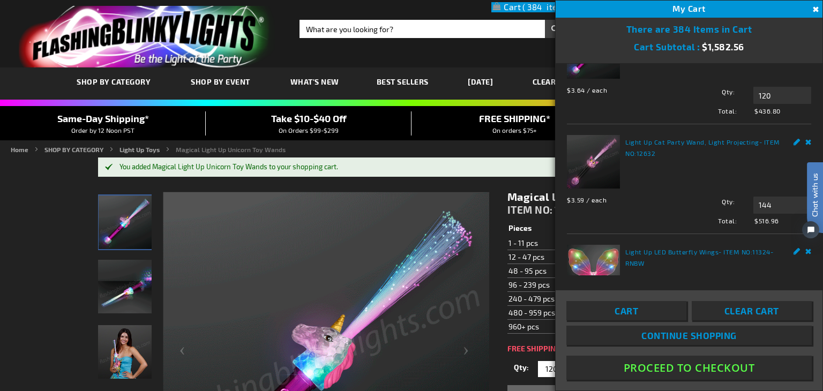
scroll to position [0, 0]
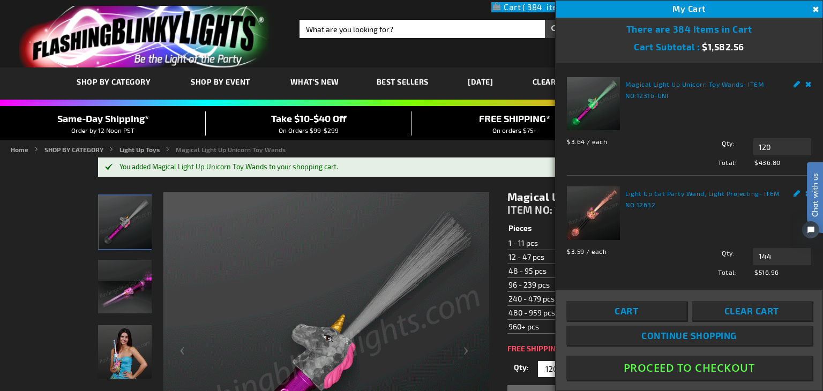
click at [806, 84] on link "Remove" at bounding box center [809, 82] width 6 height 11
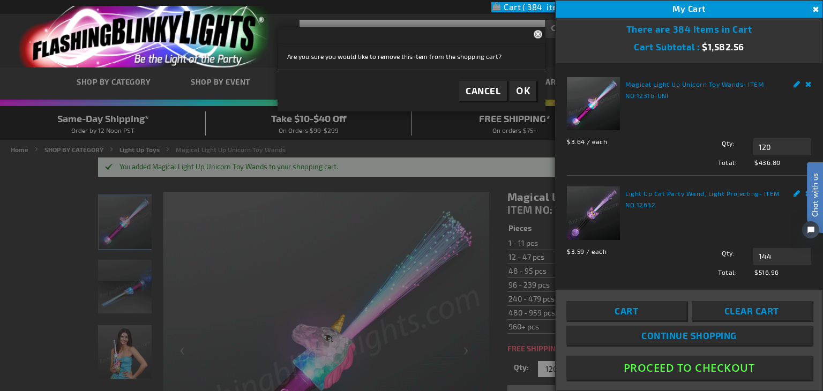
click at [530, 88] on button "OK" at bounding box center [523, 91] width 27 height 20
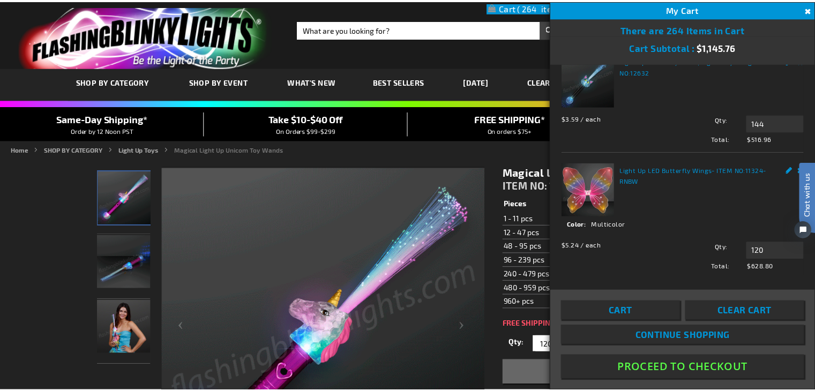
scroll to position [35, 0]
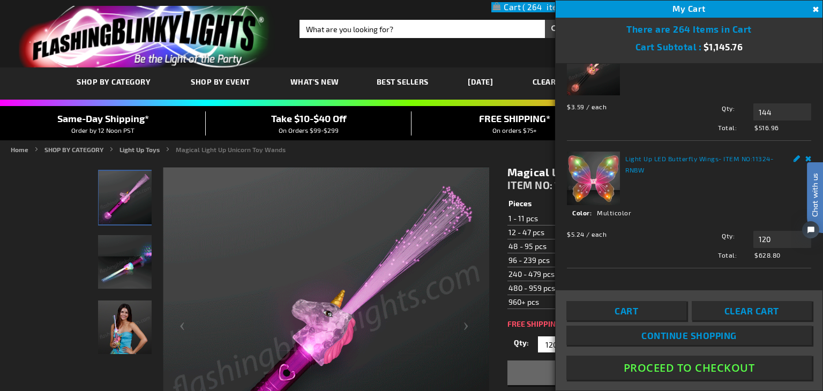
click at [680, 370] on button "Proceed To Checkout" at bounding box center [689, 368] width 245 height 24
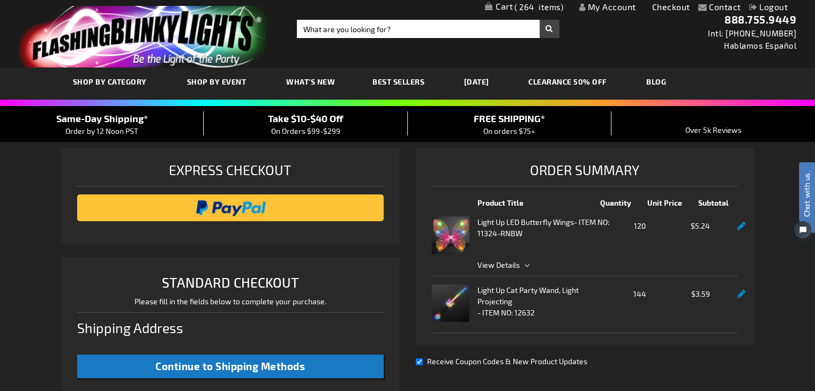
select select "US"
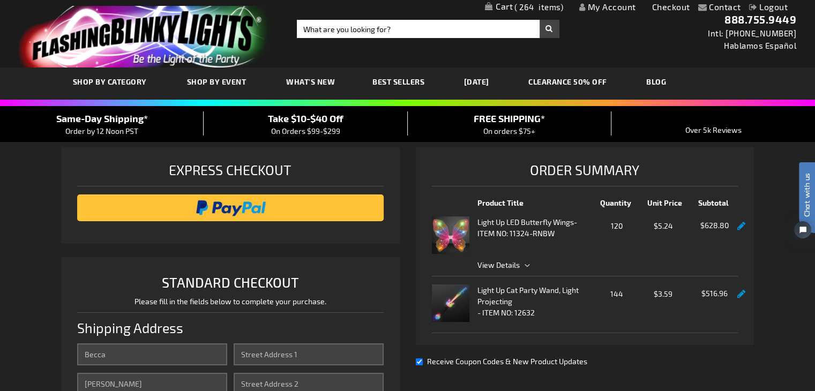
click at [606, 10] on link "My Account" at bounding box center [607, 7] width 57 height 10
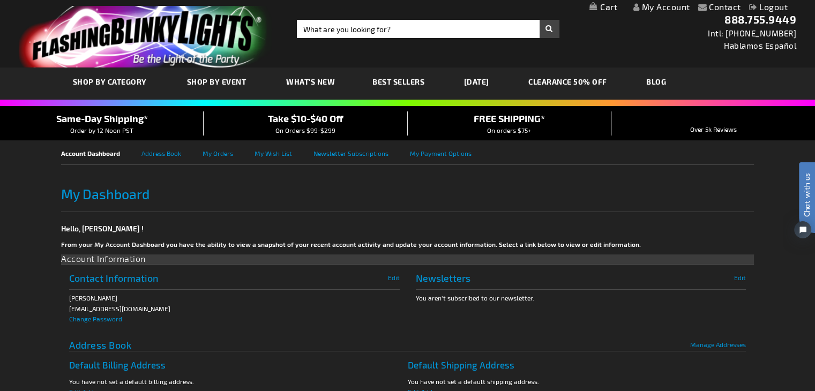
scroll to position [54, 0]
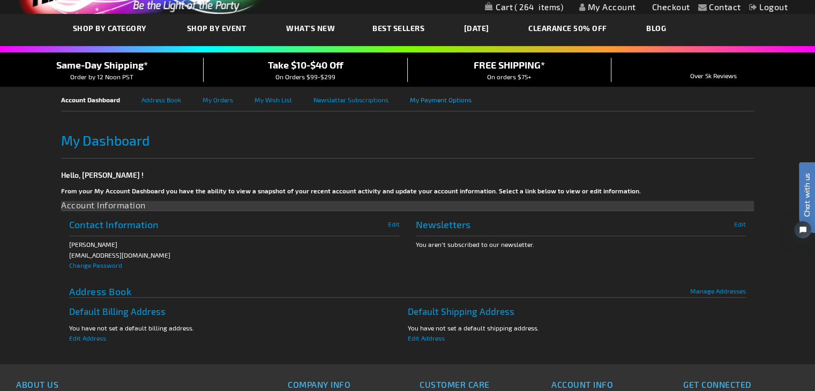
click at [418, 98] on link "My Payment Options" at bounding box center [451, 99] width 83 height 24
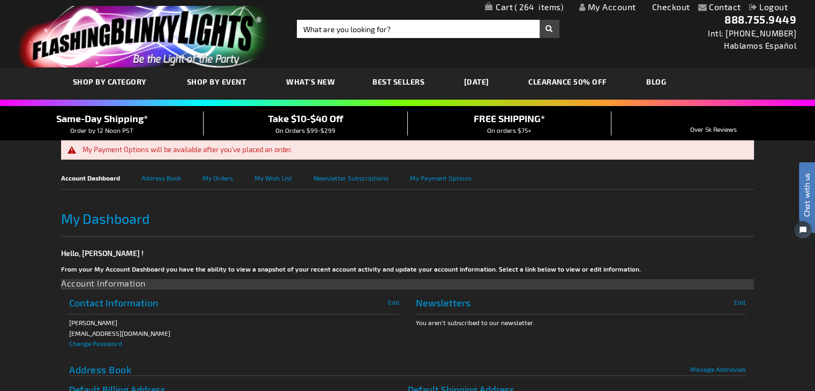
click at [621, 7] on link "My Account" at bounding box center [607, 7] width 57 height 10
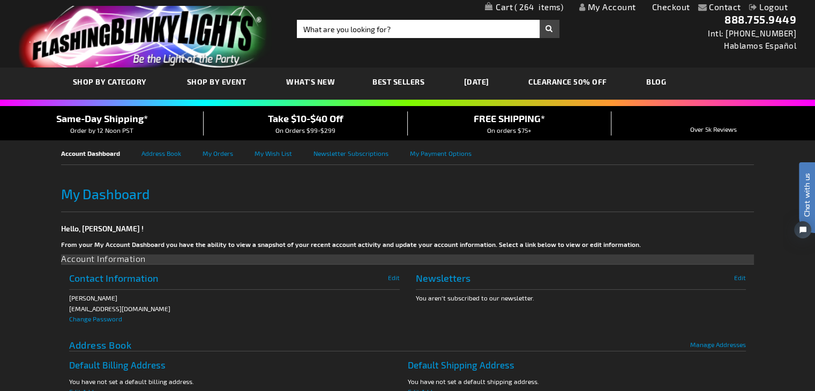
click at [671, 8] on link "Checkout" at bounding box center [671, 7] width 38 height 10
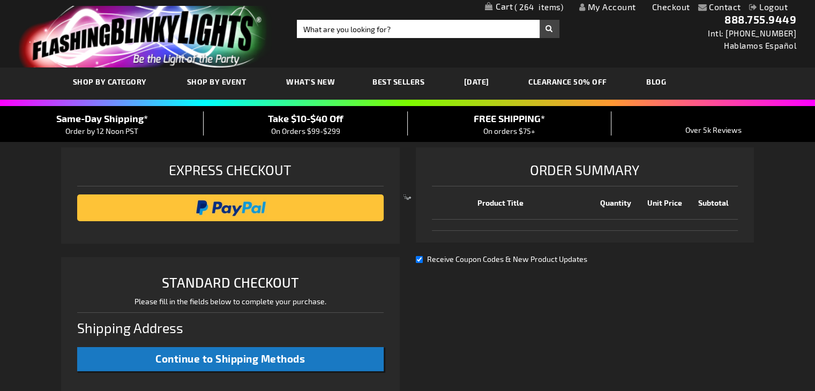
scroll to position [257, 0]
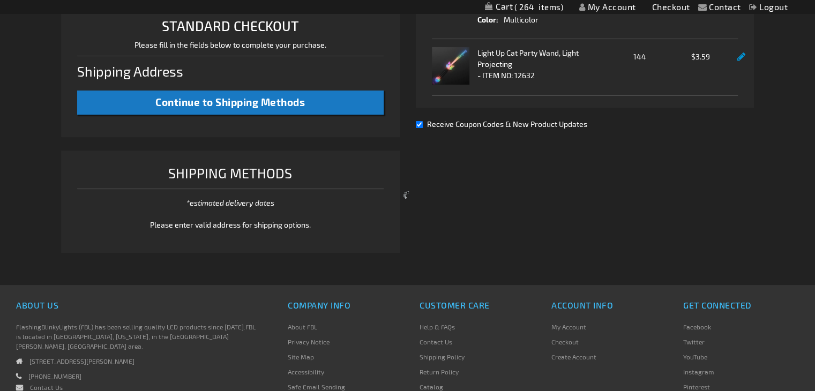
select select "US"
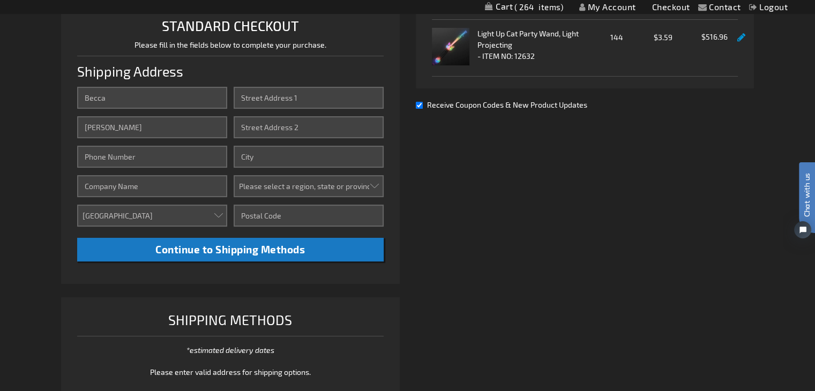
scroll to position [0, 0]
click at [262, 97] on input "Street Address: Line 1" at bounding box center [309, 98] width 150 height 22
type input "1354 N. 2nd Street"
click at [93, 159] on input "Phone Number" at bounding box center [152, 157] width 150 height 22
type input "8159871670"
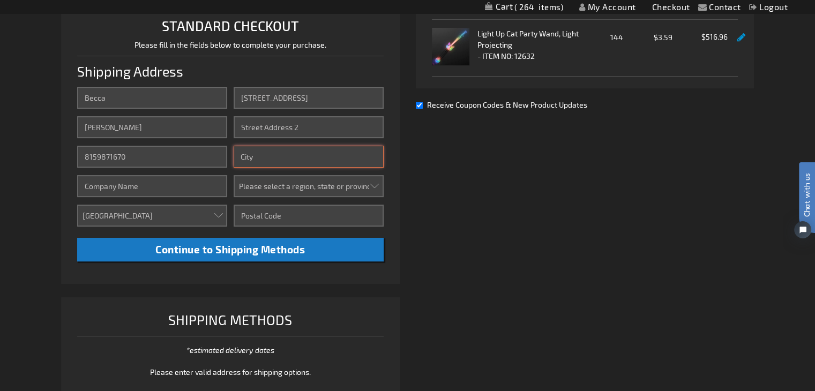
type input "Rockford"
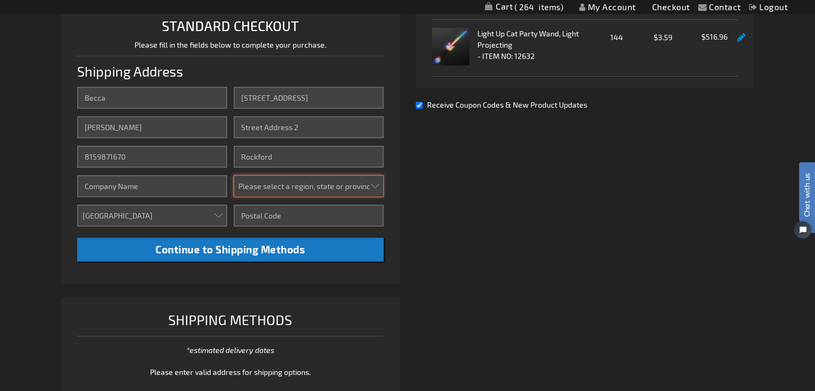
select select "23"
type input "61101"
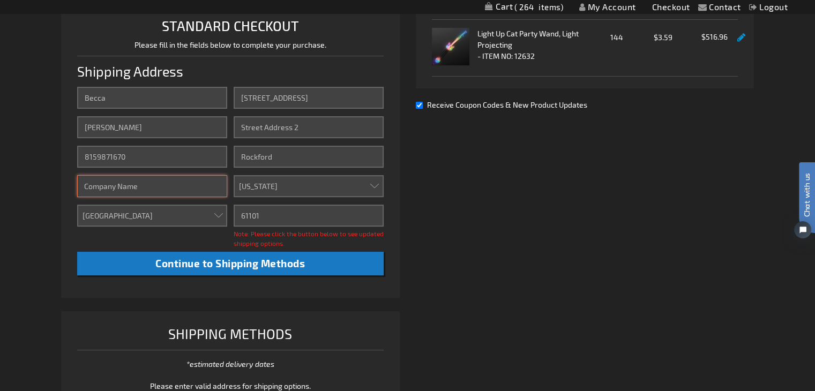
click at [214, 188] on input "Company" at bounding box center [152, 186] width 150 height 22
type input "Nicholas Conservatory and Gardens"
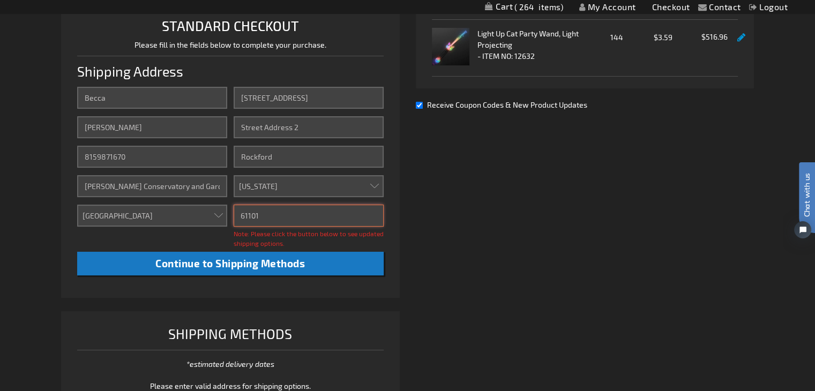
click at [260, 214] on input "61101" at bounding box center [309, 216] width 150 height 22
click at [259, 214] on input "61101" at bounding box center [309, 216] width 150 height 22
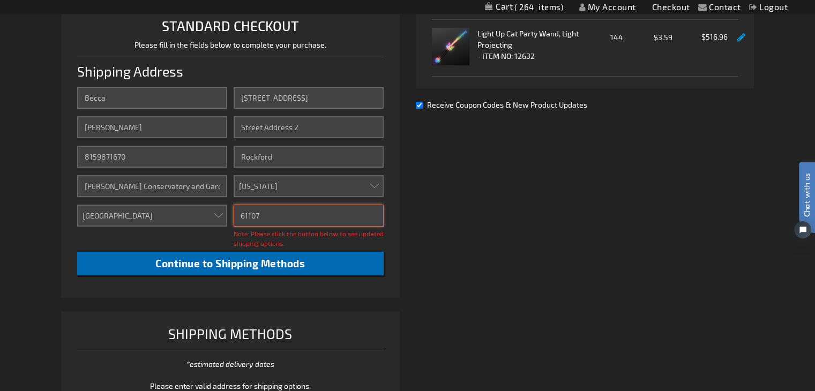
type input "61107"
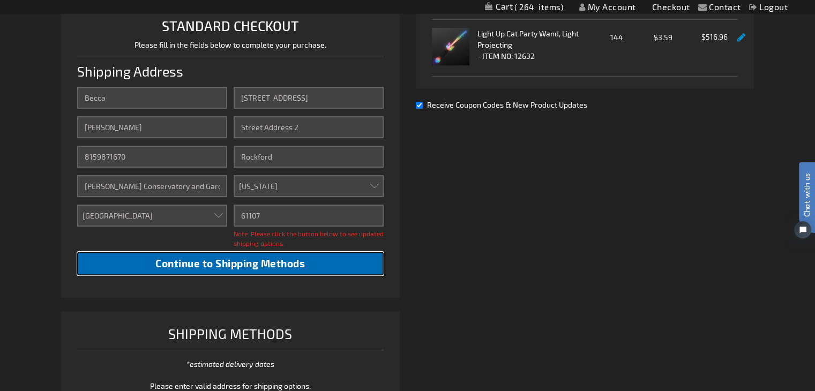
click at [261, 262] on span "Continue to Shipping Methods" at bounding box center [230, 263] width 150 height 12
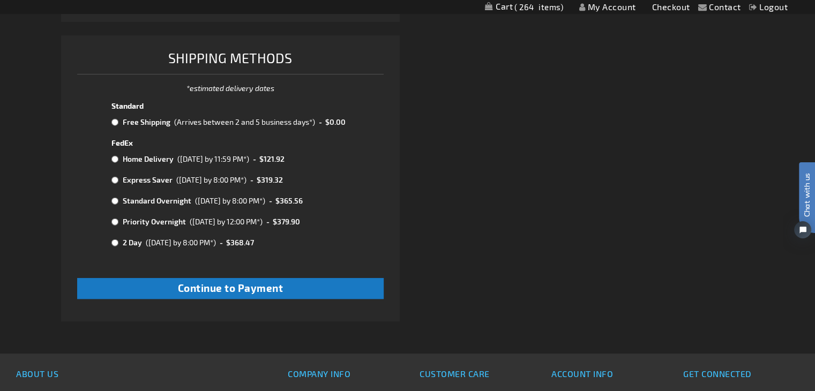
scroll to position [578, 0]
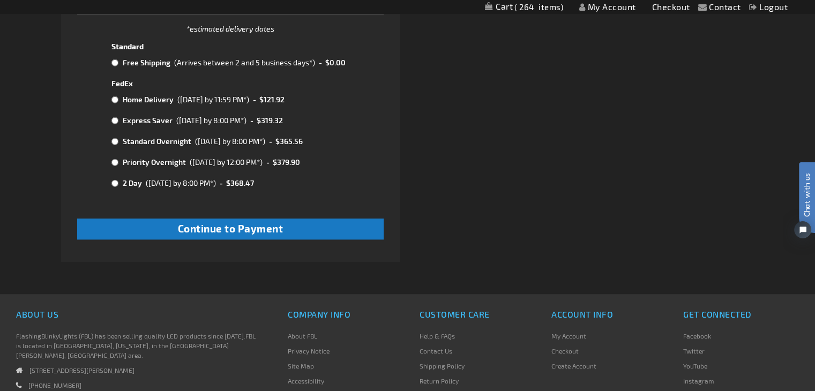
click at [114, 59] on input "radio" at bounding box center [114, 62] width 7 height 9
radio input "true"
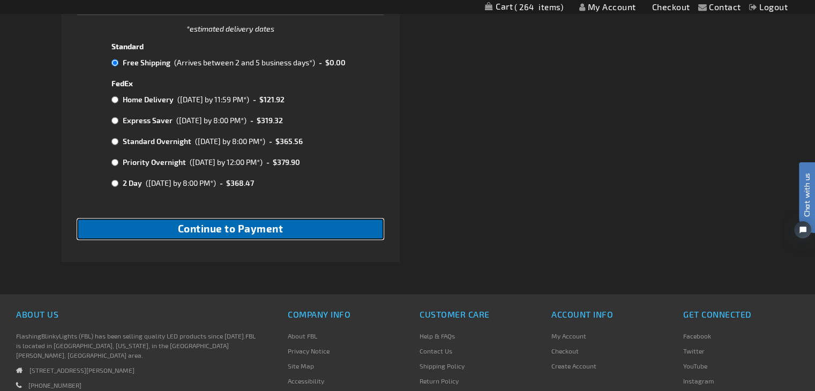
click at [150, 228] on button "Continue to Payment" at bounding box center [230, 229] width 306 height 21
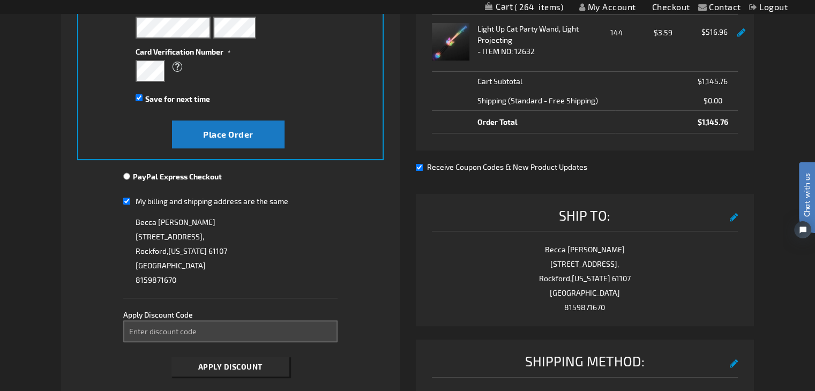
scroll to position [268, 0]
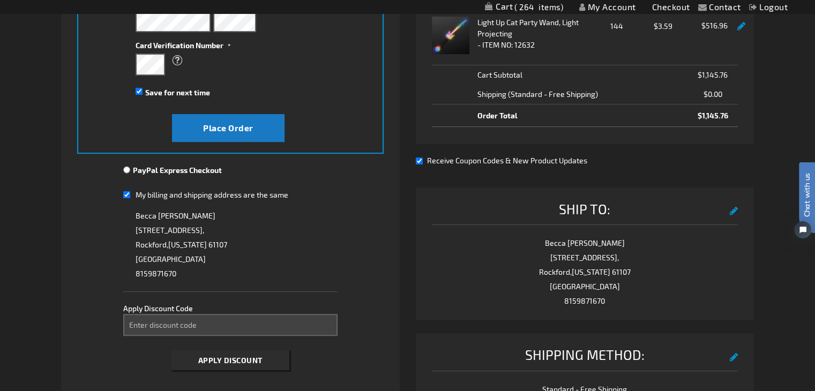
click at [127, 192] on input "My billing and shipping address are the same" at bounding box center [126, 195] width 7 height 22
checkbox input "false"
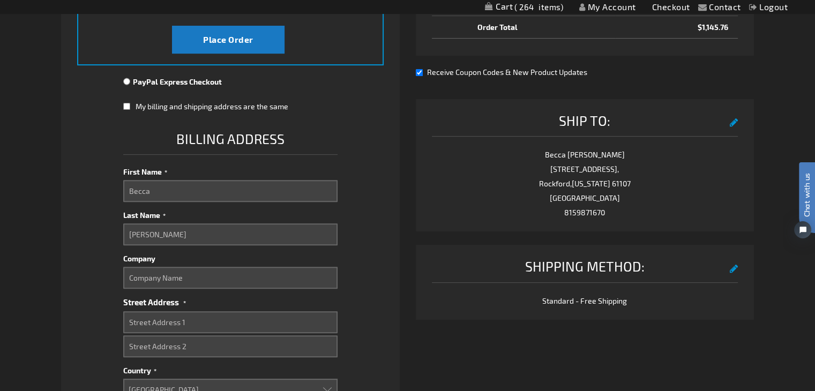
scroll to position [375, 0]
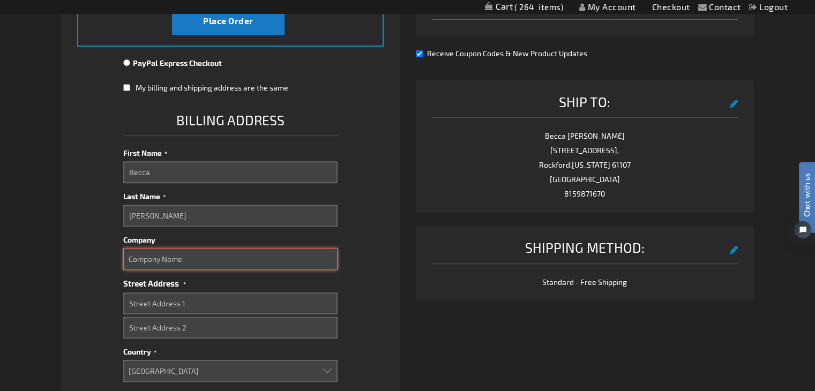
click at [140, 262] on input "Company" at bounding box center [230, 259] width 214 height 22
type input "R"
type input "N"
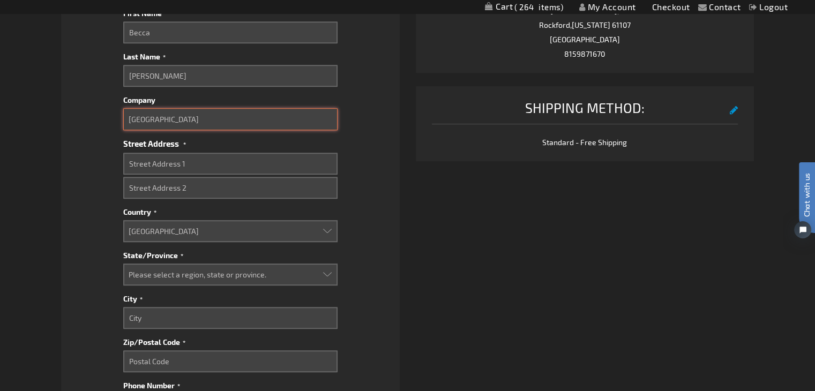
scroll to position [536, 0]
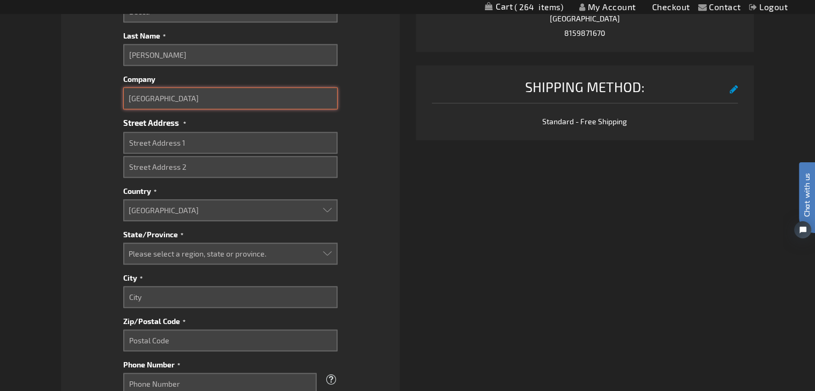
type input "Rockford Park District"
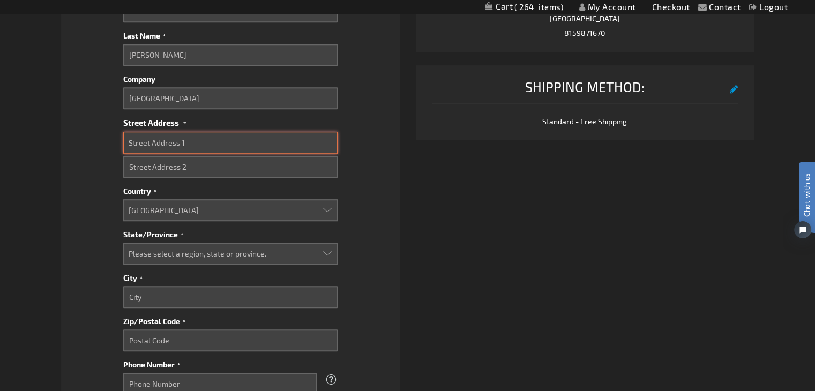
click at [131, 143] on input "Street Address: Line 1" at bounding box center [230, 143] width 214 height 22
type input "401 South Main Street"
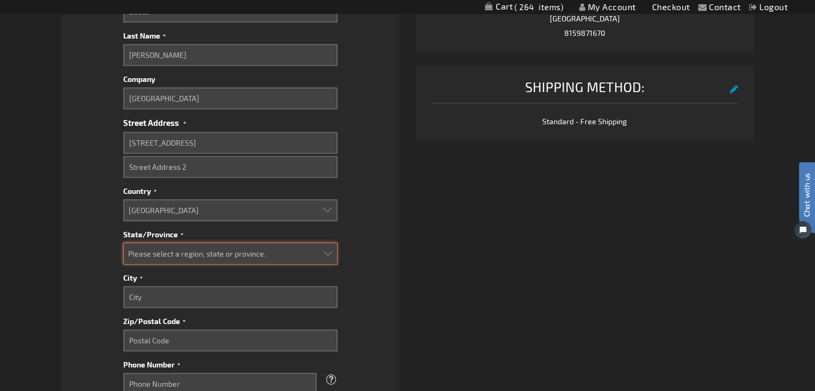
select select "23"
type input "Rockford"
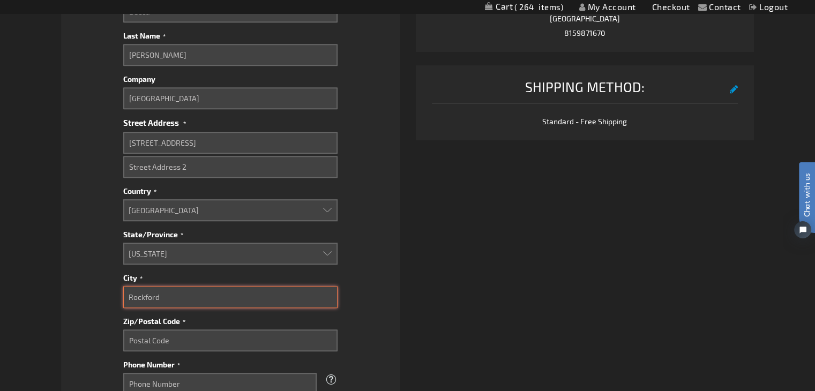
type input "61101"
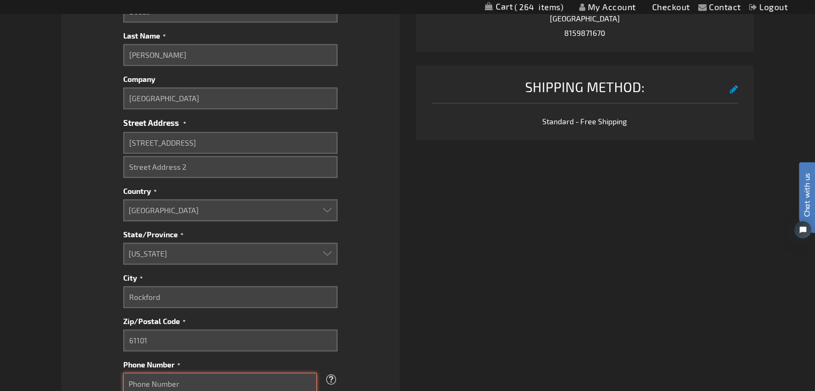
type input "8159871670"
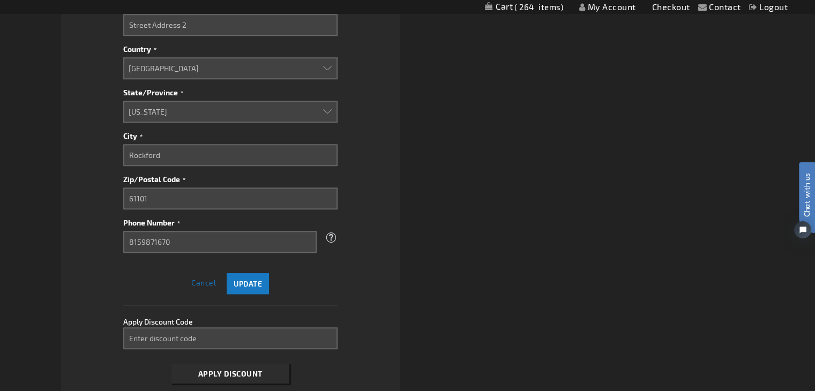
scroll to position [697, 0]
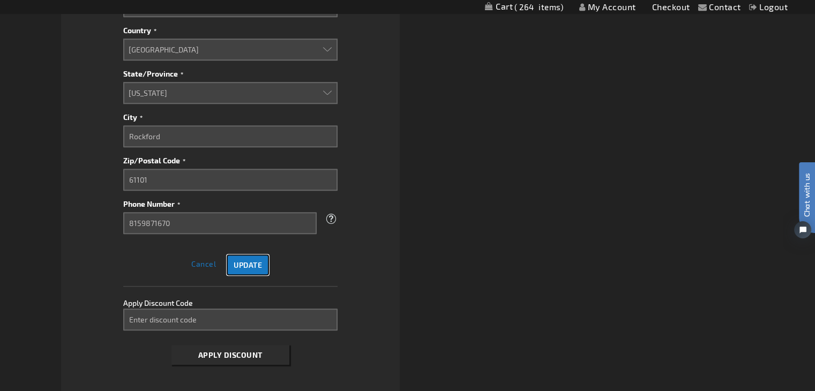
click at [250, 269] on button "Update" at bounding box center [248, 265] width 42 height 21
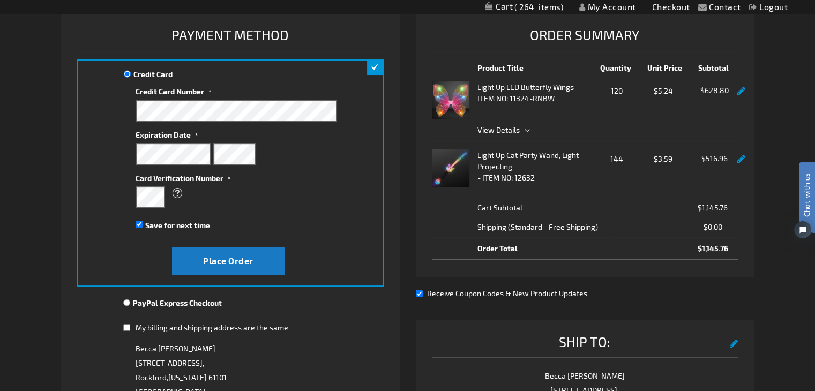
scroll to position [152, 0]
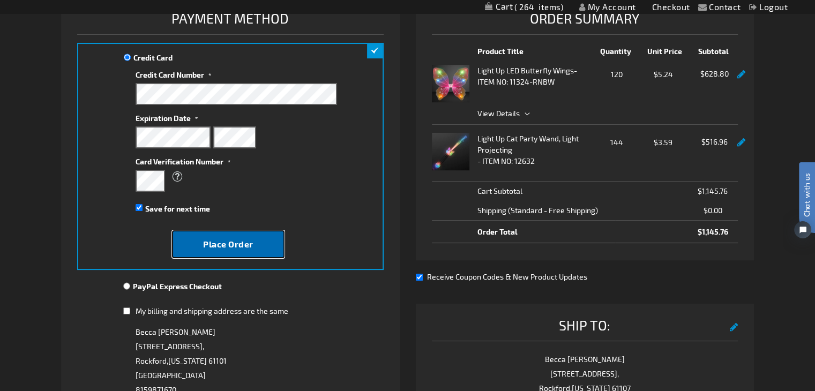
click at [255, 239] on button "Place Order" at bounding box center [228, 244] width 113 height 28
